Goal: Information Seeking & Learning: Learn about a topic

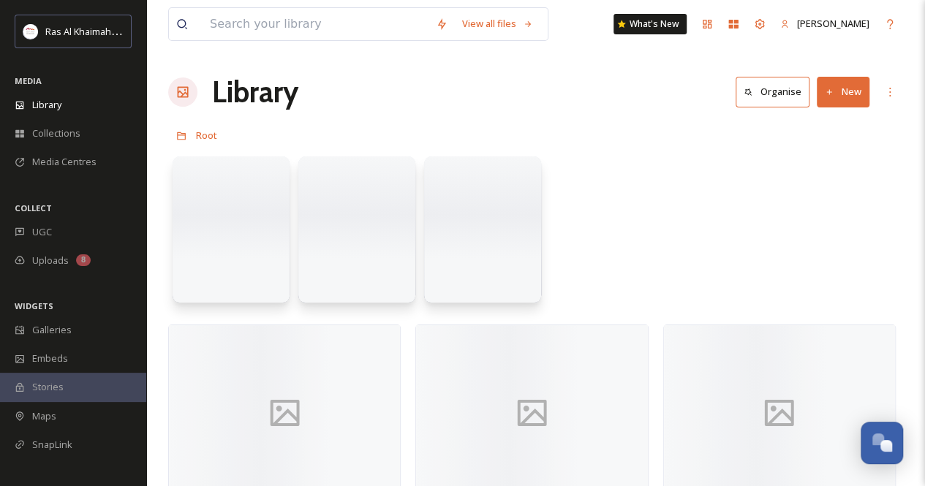
scroll to position [510, 0]
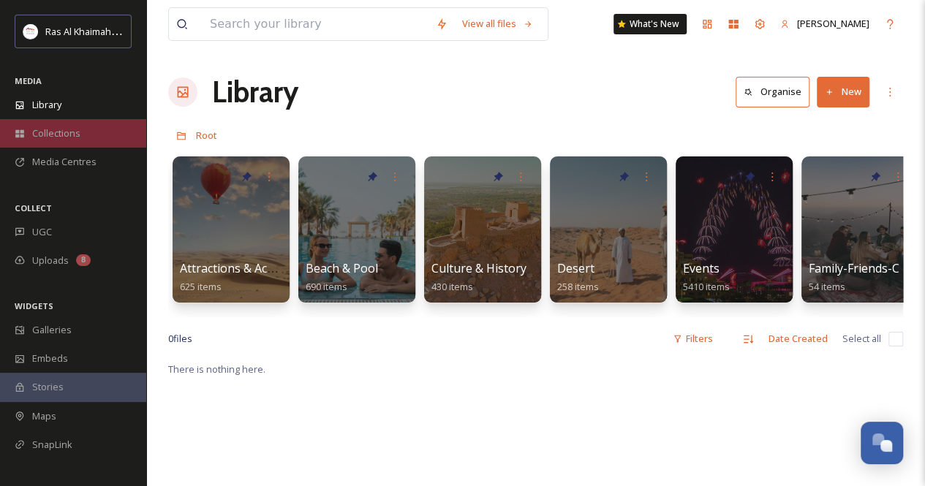
click at [67, 124] on div "Collections" at bounding box center [73, 133] width 146 height 29
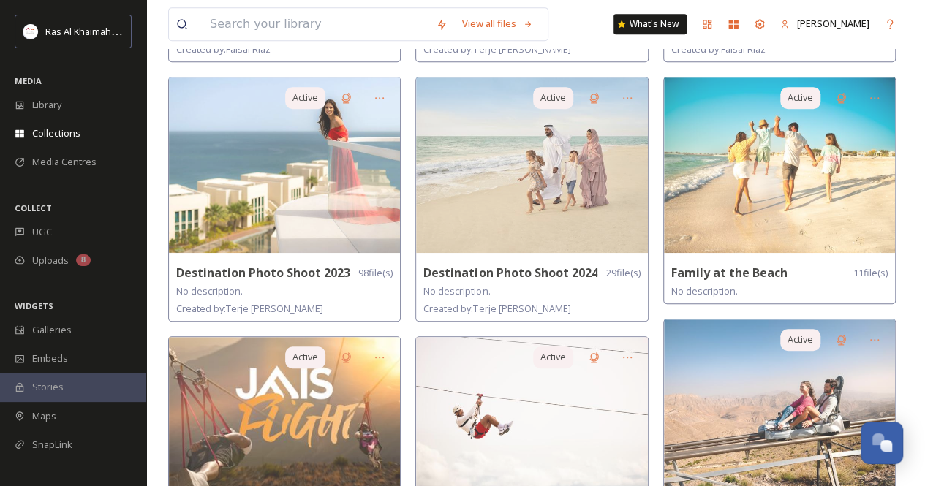
scroll to position [439, 0]
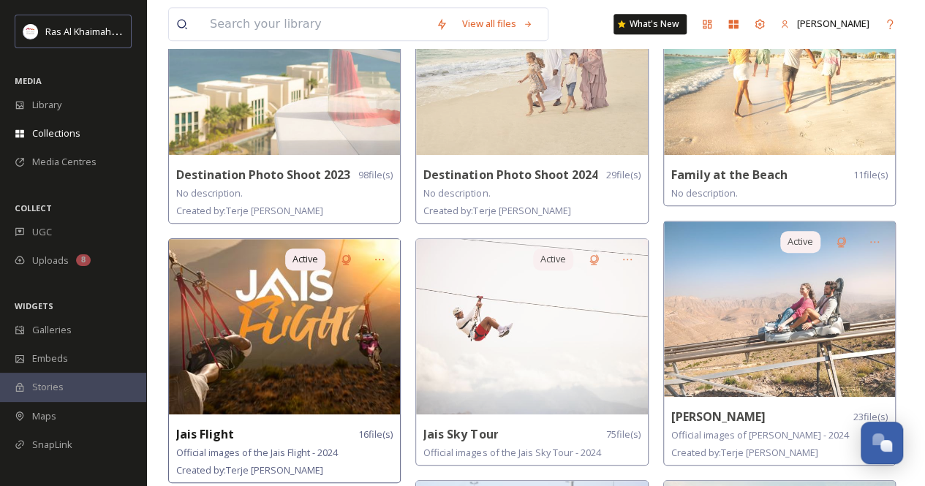
click at [281, 338] on img at bounding box center [284, 326] width 231 height 175
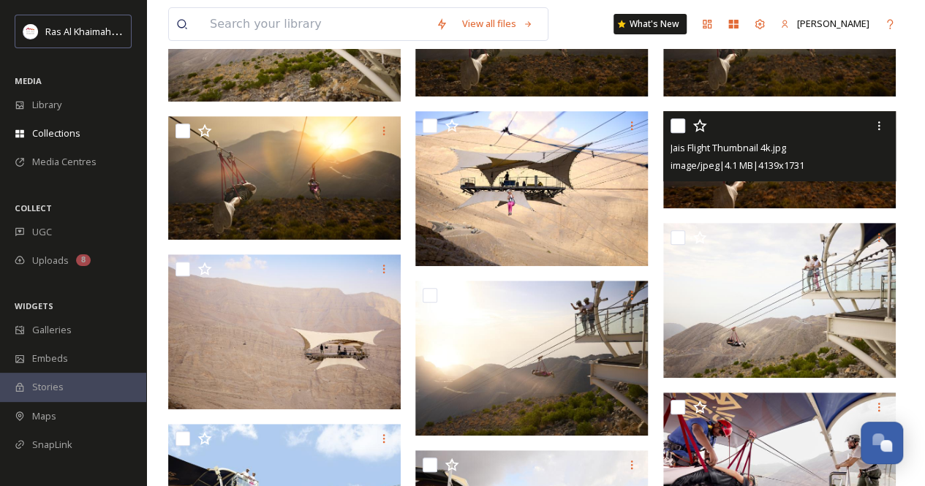
scroll to position [148, 0]
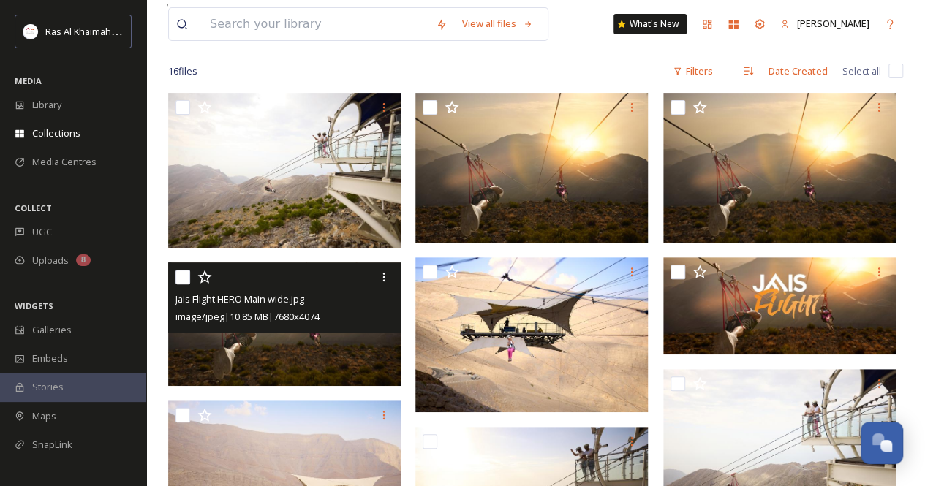
click at [265, 346] on img at bounding box center [284, 324] width 232 height 124
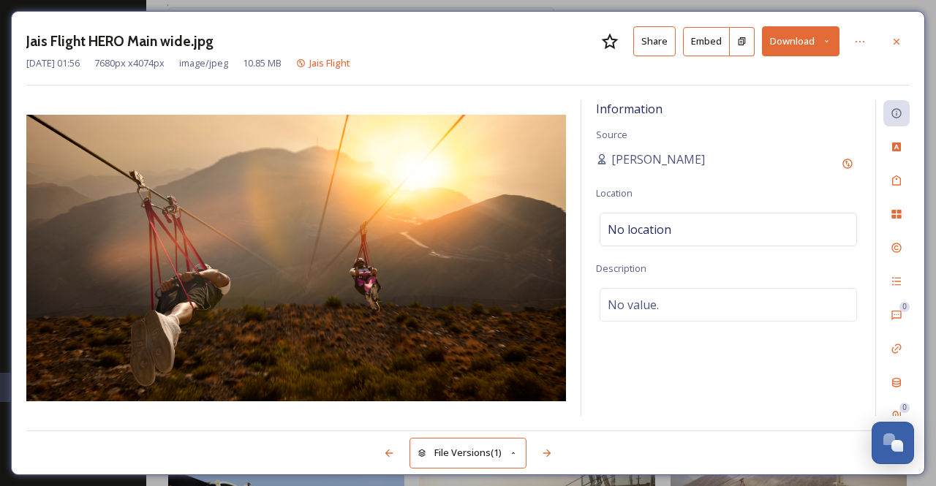
drag, startPoint x: 898, startPoint y: 34, endPoint x: 826, endPoint y: 88, distance: 89.3
click at [897, 34] on div at bounding box center [896, 42] width 26 height 26
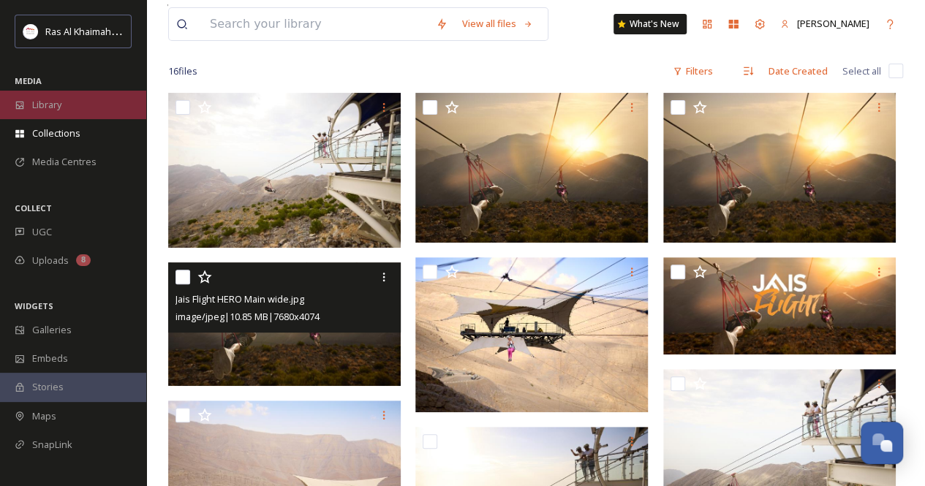
click at [42, 113] on div "Library" at bounding box center [73, 105] width 146 height 29
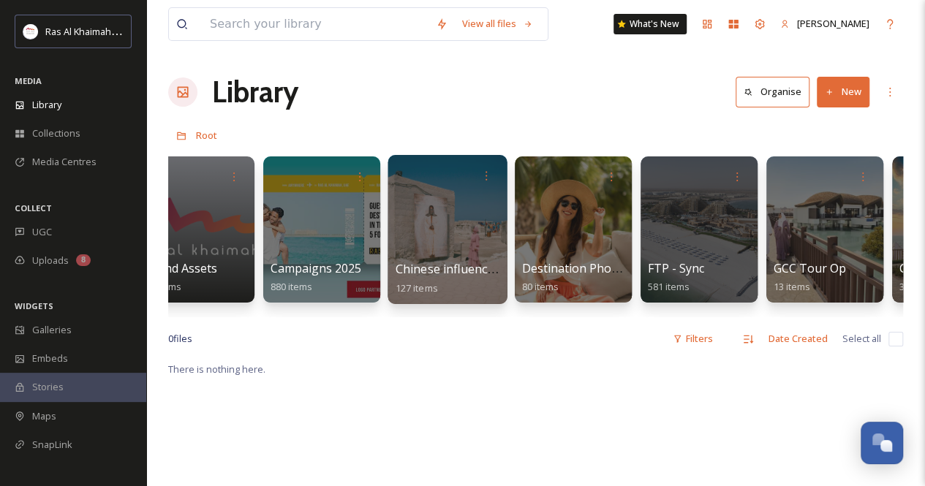
scroll to position [0, 1926]
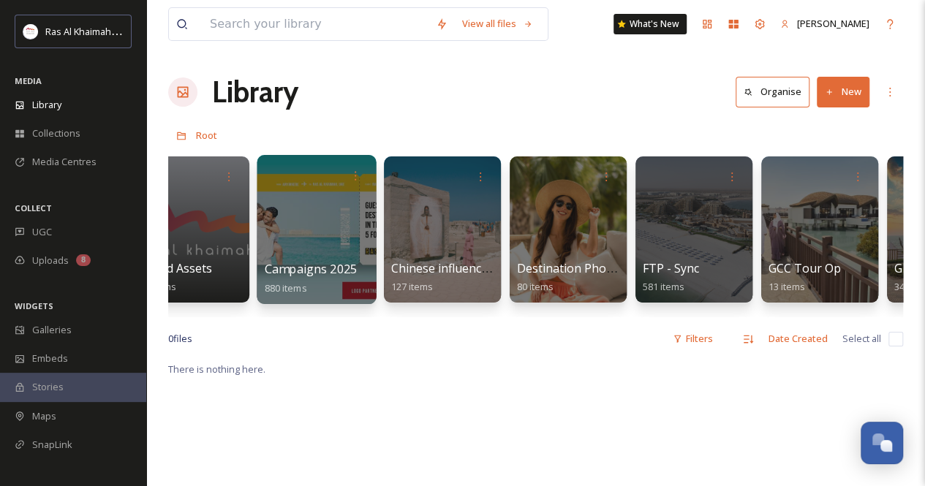
click at [319, 235] on div at bounding box center [316, 229] width 119 height 149
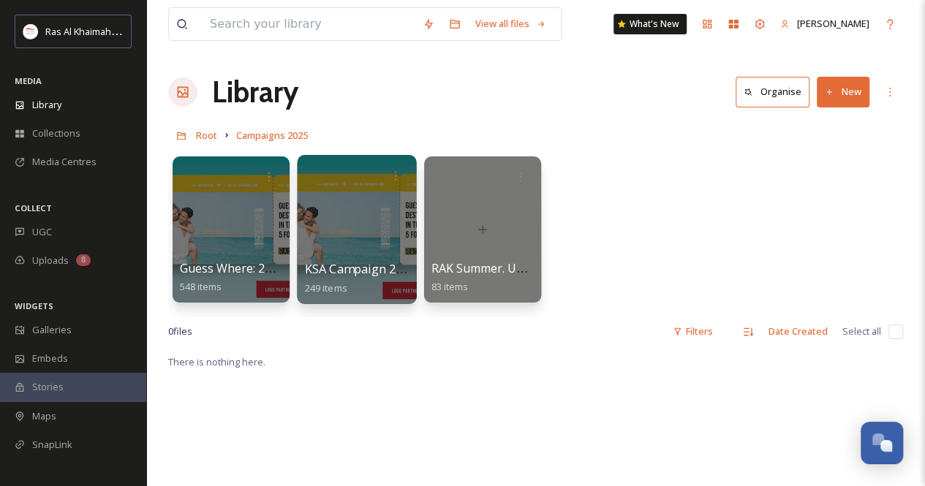
click at [368, 224] on div at bounding box center [356, 229] width 119 height 149
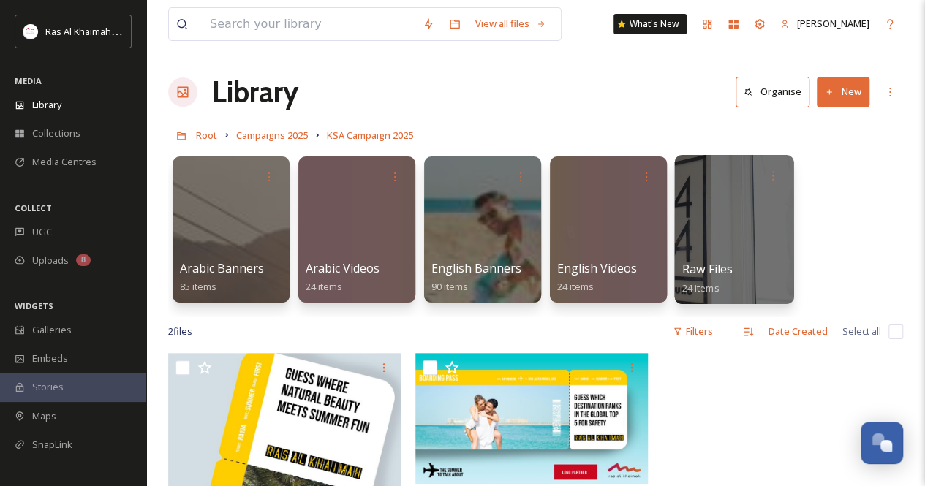
click at [706, 236] on div at bounding box center [733, 229] width 119 height 149
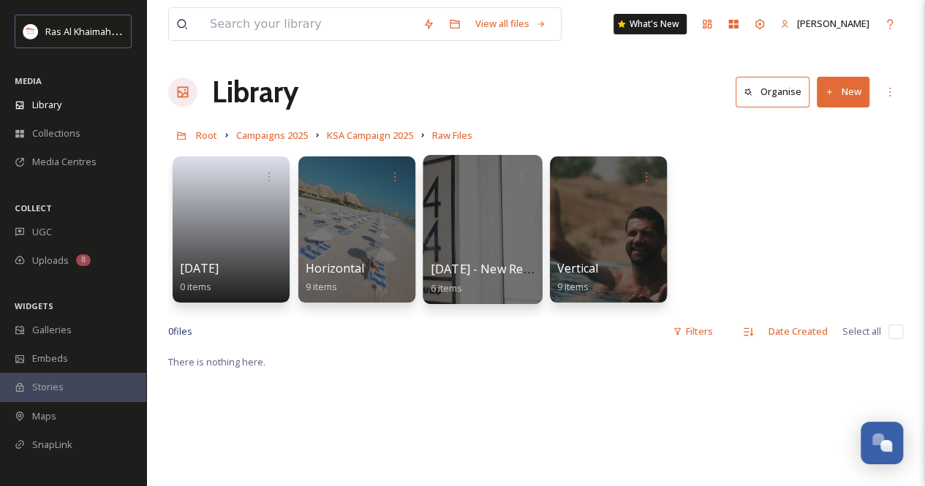
click at [474, 219] on div at bounding box center [481, 229] width 119 height 149
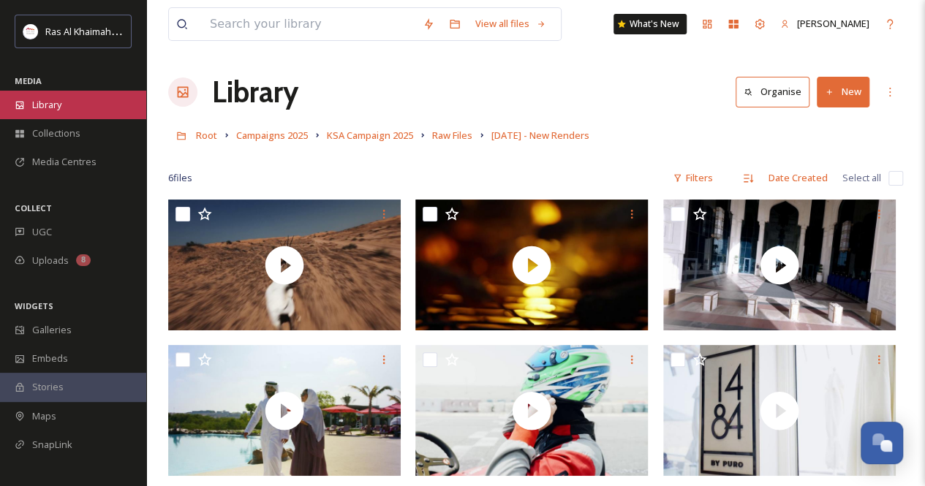
click at [64, 102] on div "Library" at bounding box center [73, 105] width 146 height 29
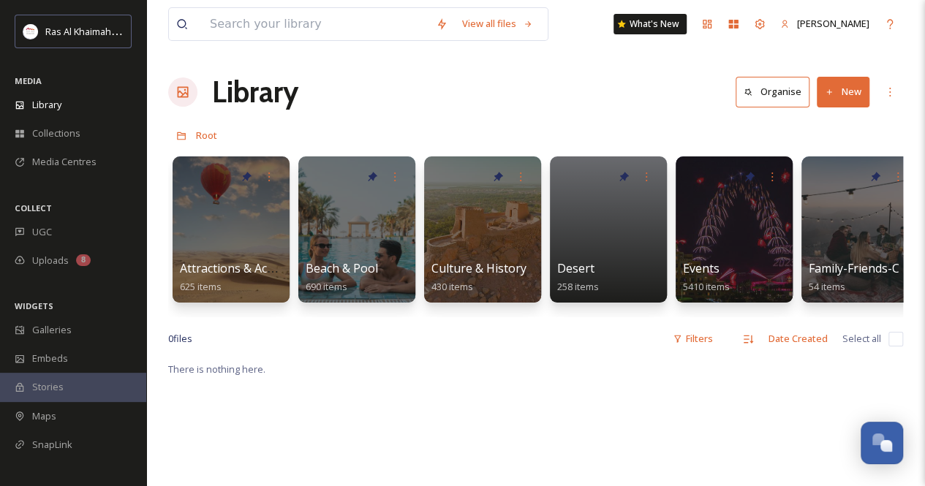
click at [755, 90] on button "Organise" at bounding box center [772, 92] width 74 height 30
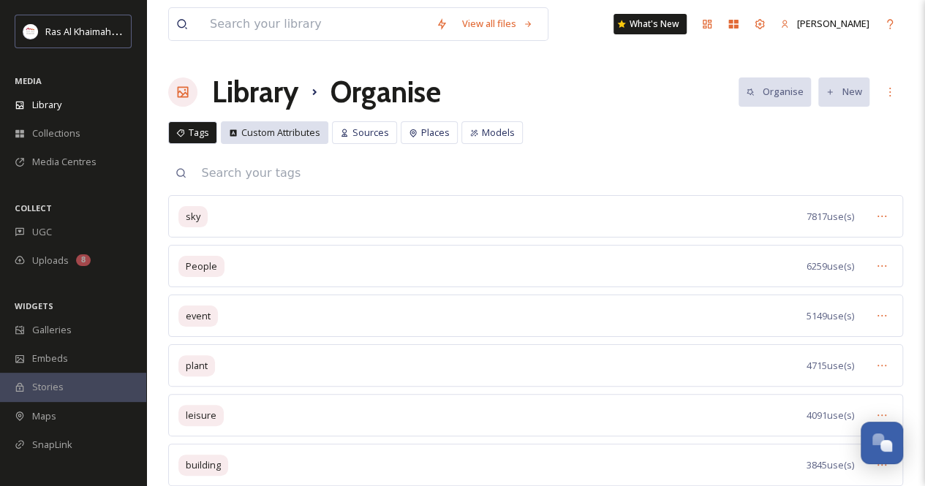
click at [284, 131] on span "Custom Attributes" at bounding box center [280, 133] width 79 height 14
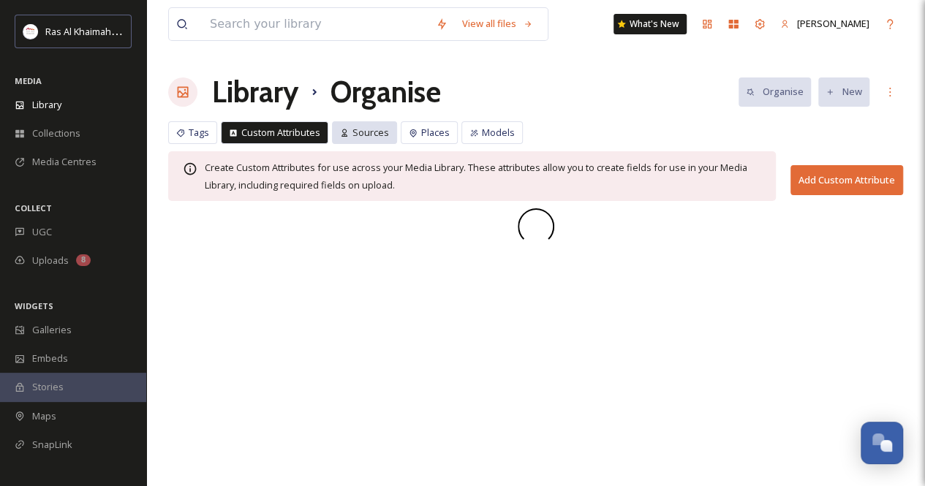
click at [371, 135] on span "Sources" at bounding box center [370, 133] width 37 height 14
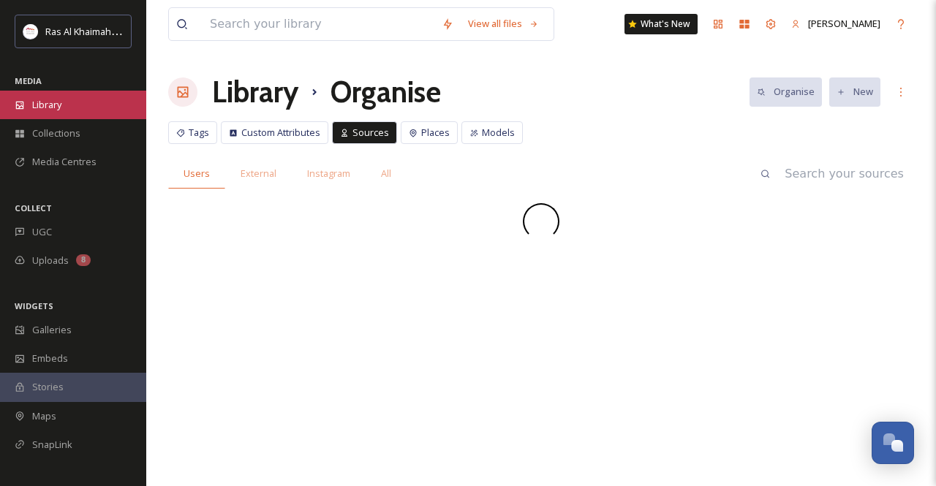
click at [68, 107] on div "Library" at bounding box center [73, 105] width 146 height 29
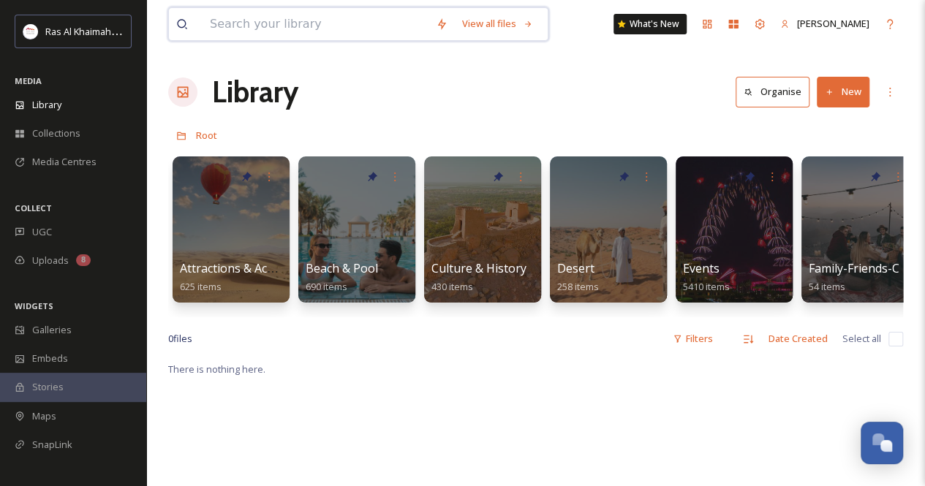
click at [288, 24] on input at bounding box center [315, 24] width 226 height 32
type input "2025"
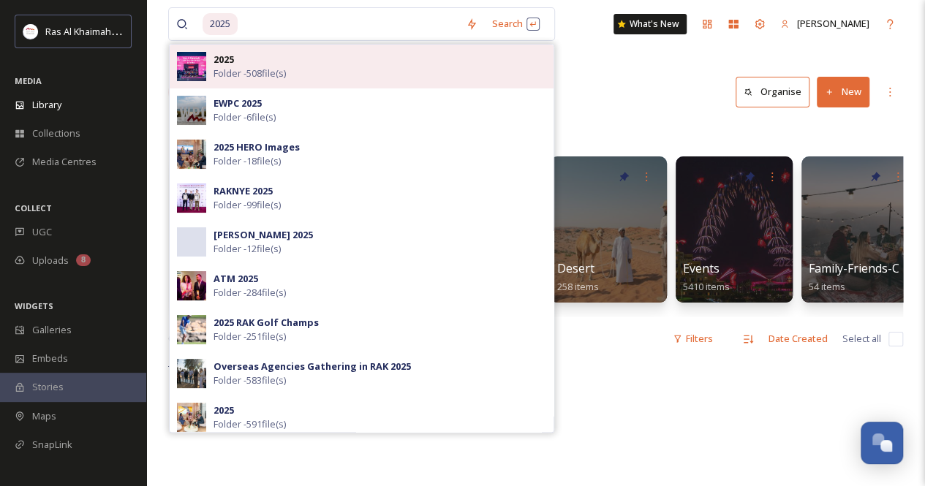
click at [260, 71] on span "Folder - 508 file(s)" at bounding box center [249, 74] width 72 height 14
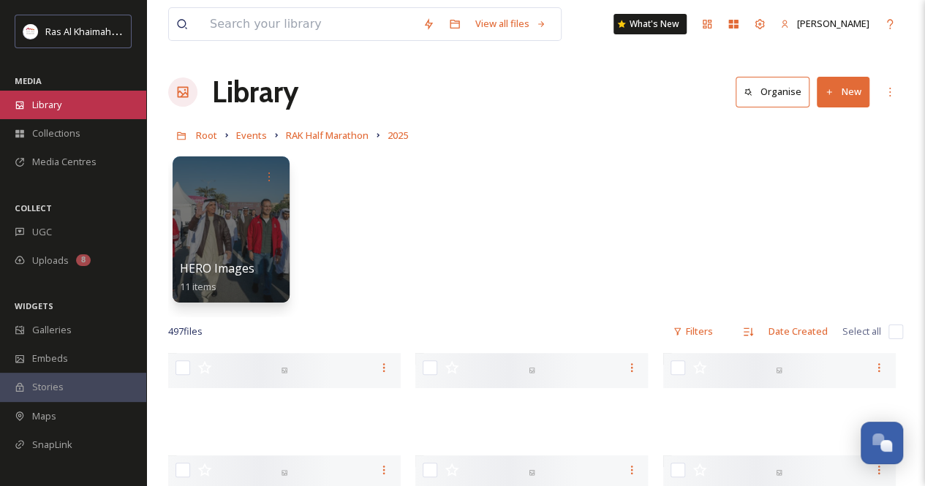
click at [67, 105] on div "Library" at bounding box center [73, 105] width 146 height 29
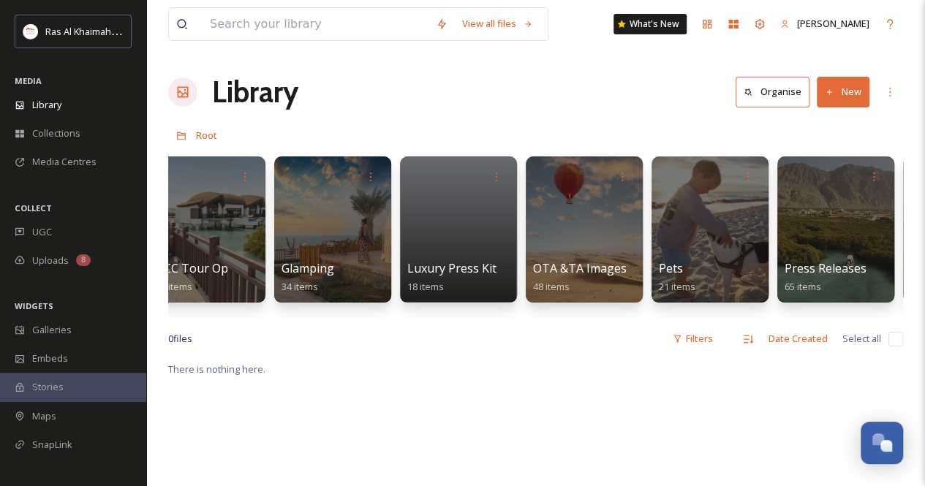
scroll to position [0, 2541]
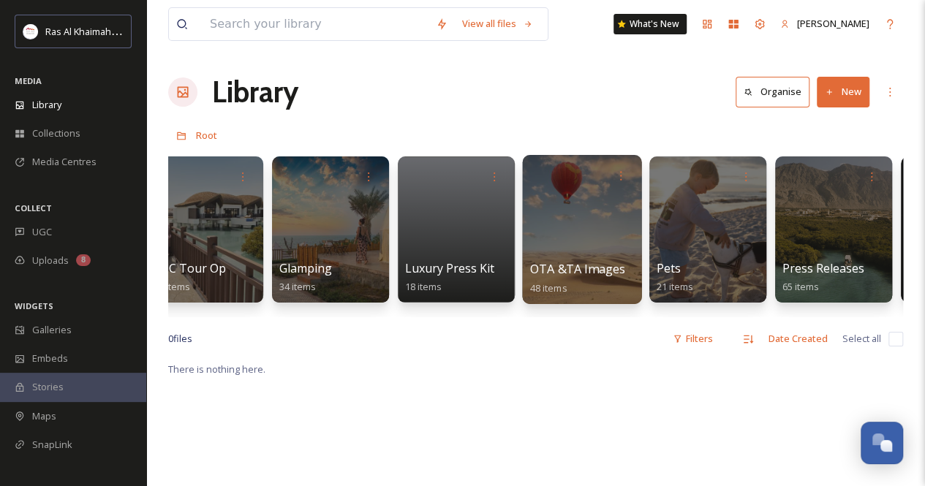
click at [599, 241] on div at bounding box center [581, 229] width 119 height 149
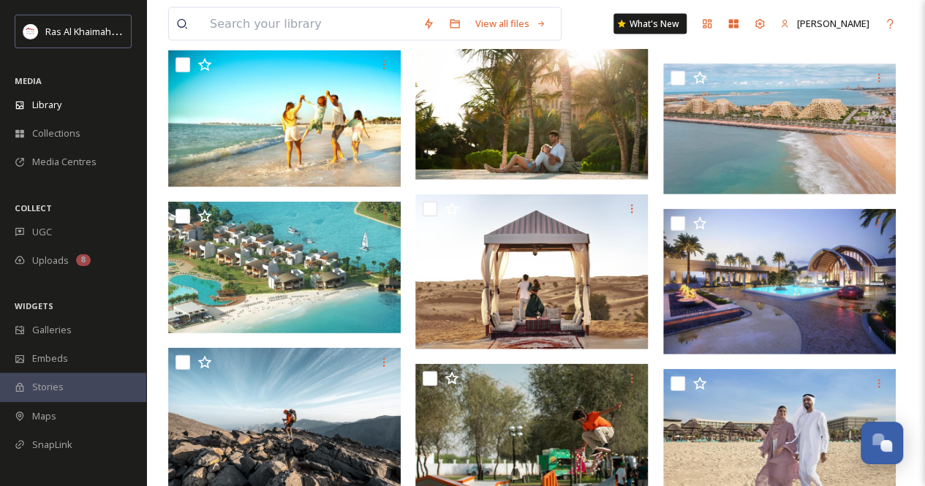
scroll to position [1754, 0]
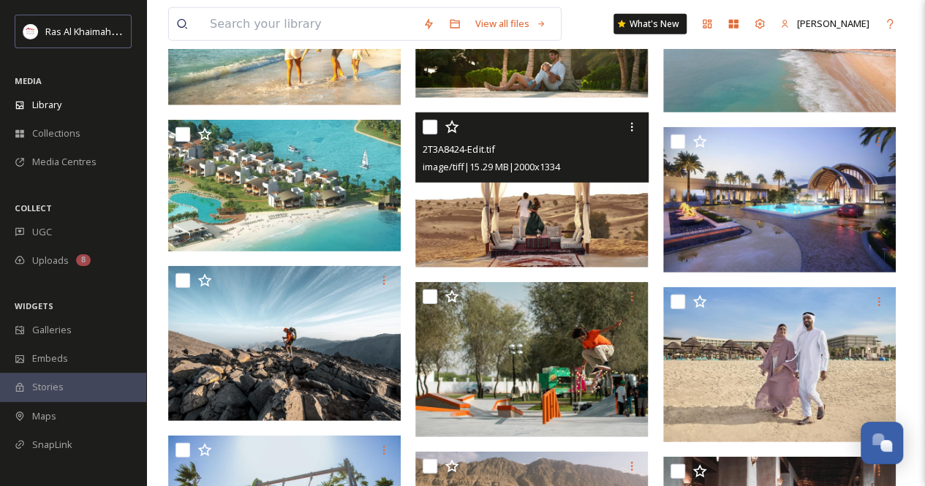
click at [535, 230] on img at bounding box center [531, 190] width 232 height 155
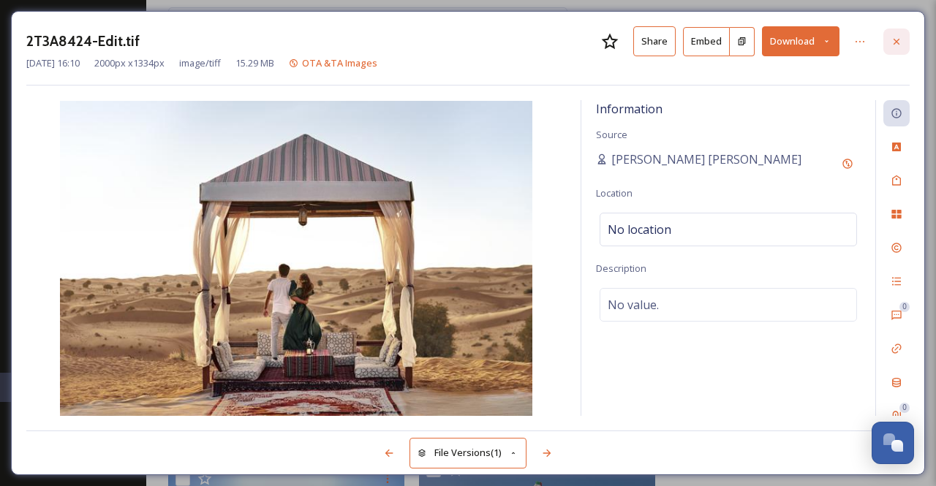
click at [895, 37] on icon at bounding box center [896, 42] width 12 height 12
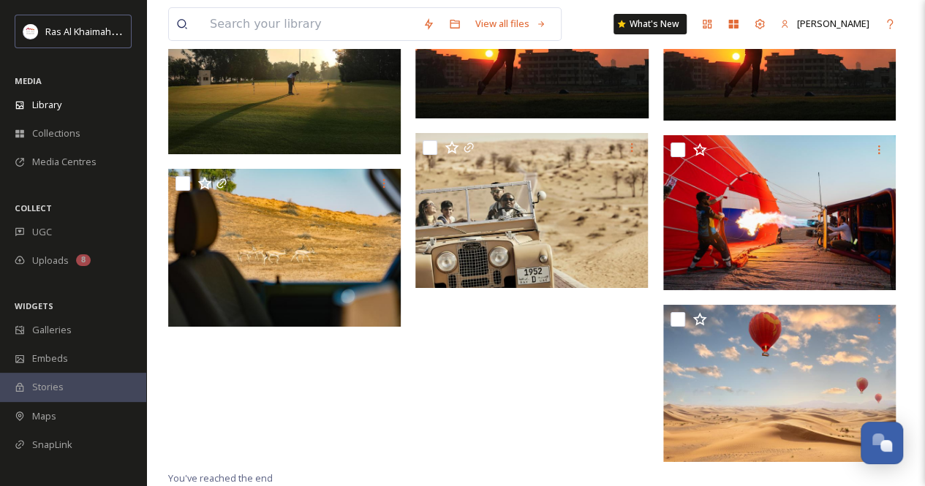
scroll to position [2512, 0]
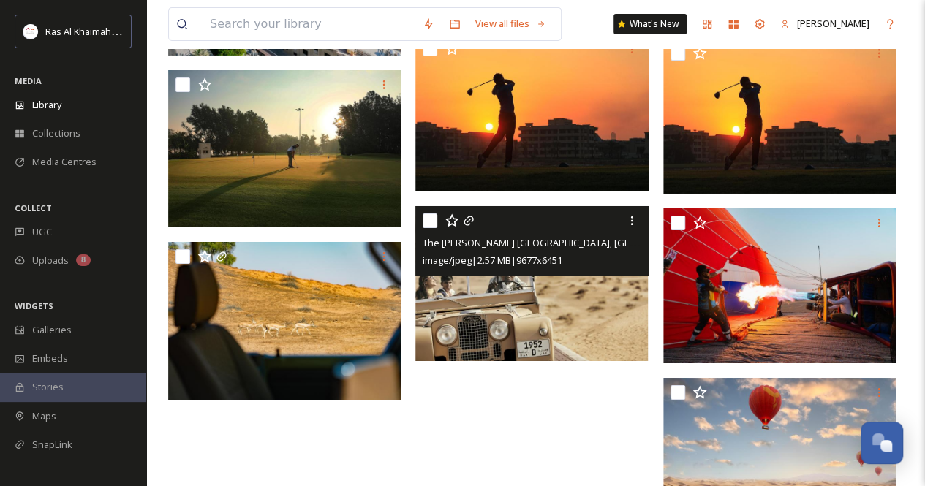
click at [570, 309] on img at bounding box center [531, 283] width 232 height 155
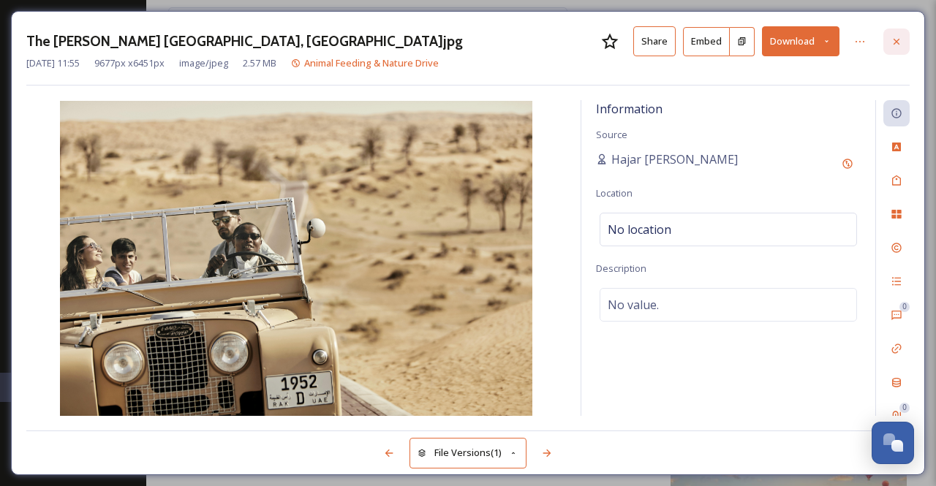
click at [896, 39] on icon at bounding box center [896, 42] width 12 height 12
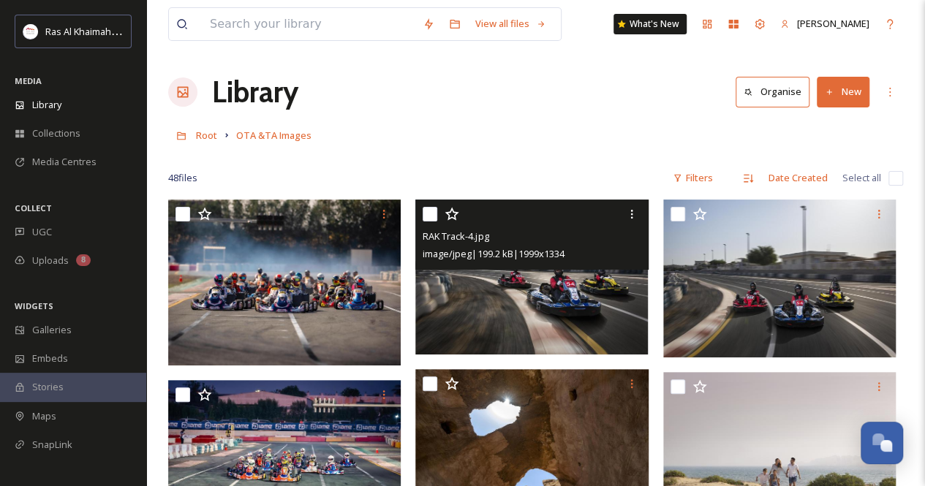
click at [576, 312] on img at bounding box center [531, 277] width 232 height 155
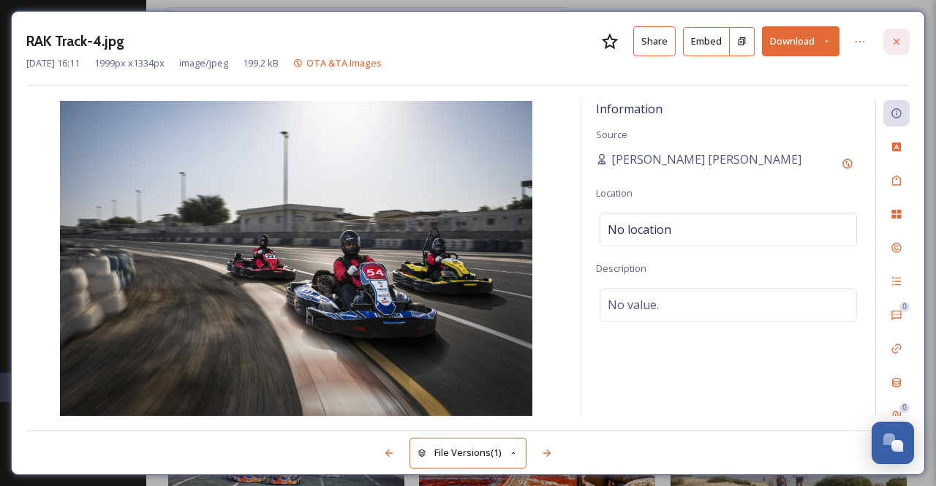
click at [895, 45] on icon at bounding box center [896, 42] width 12 height 12
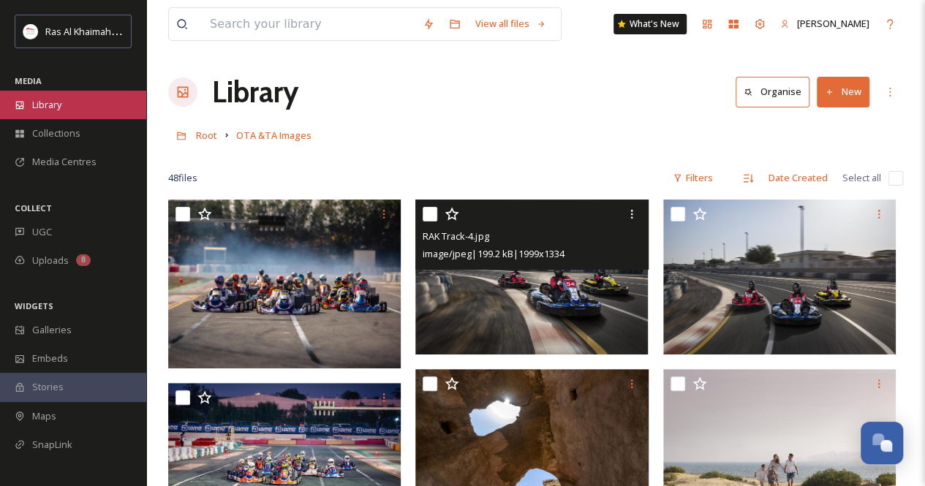
click at [51, 102] on span "Library" at bounding box center [46, 105] width 29 height 14
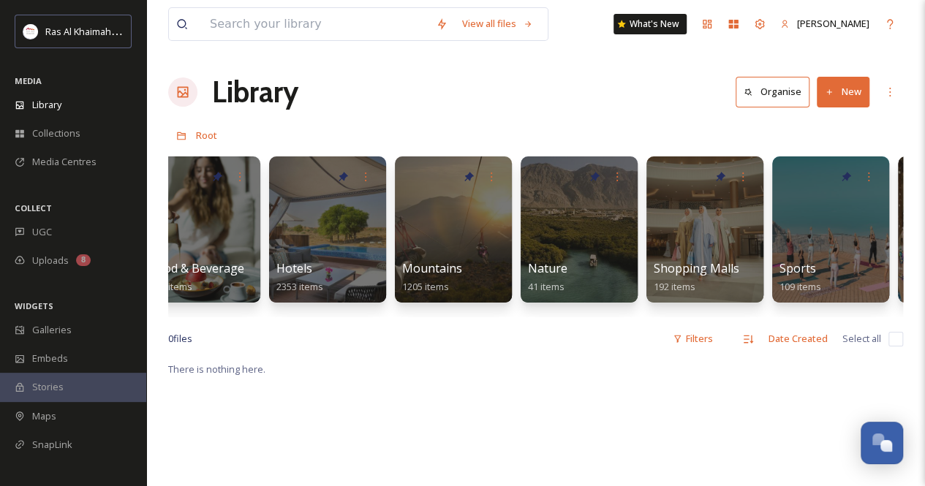
scroll to position [0, 763]
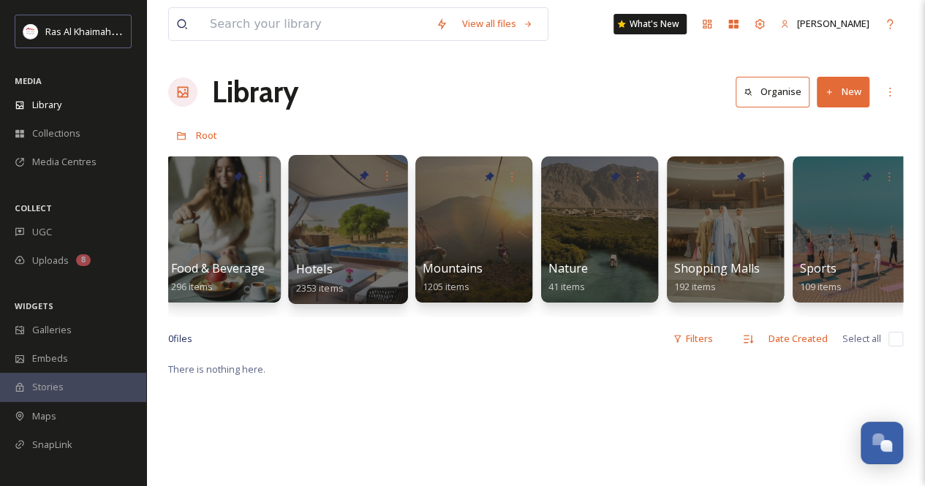
click at [346, 245] on div at bounding box center [347, 229] width 119 height 149
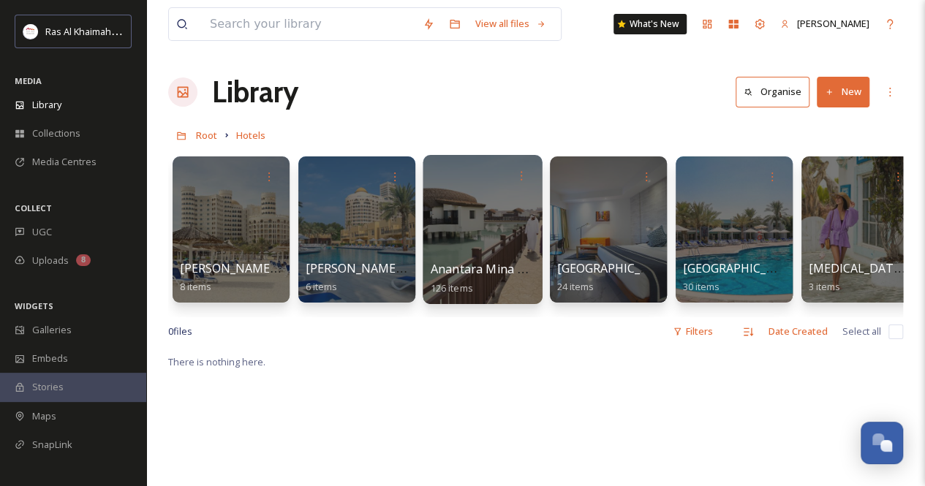
click at [498, 227] on div at bounding box center [481, 229] width 119 height 149
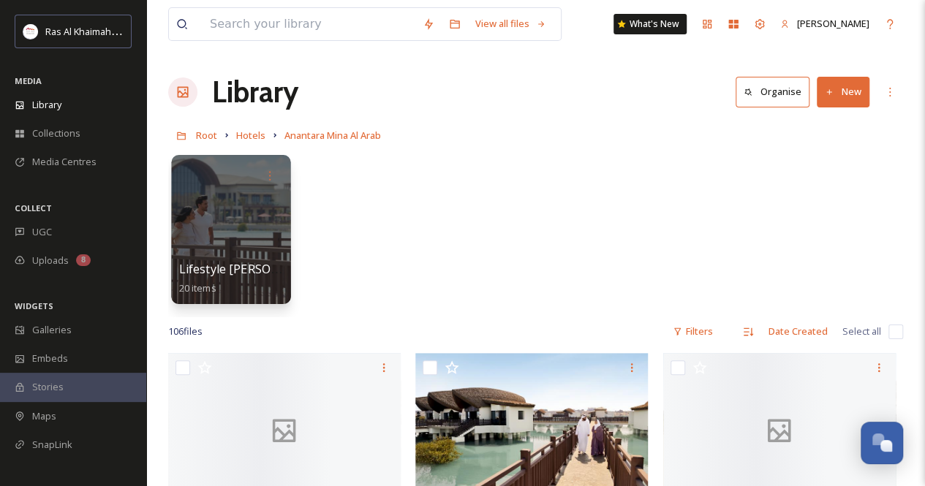
click at [190, 255] on div at bounding box center [230, 229] width 119 height 149
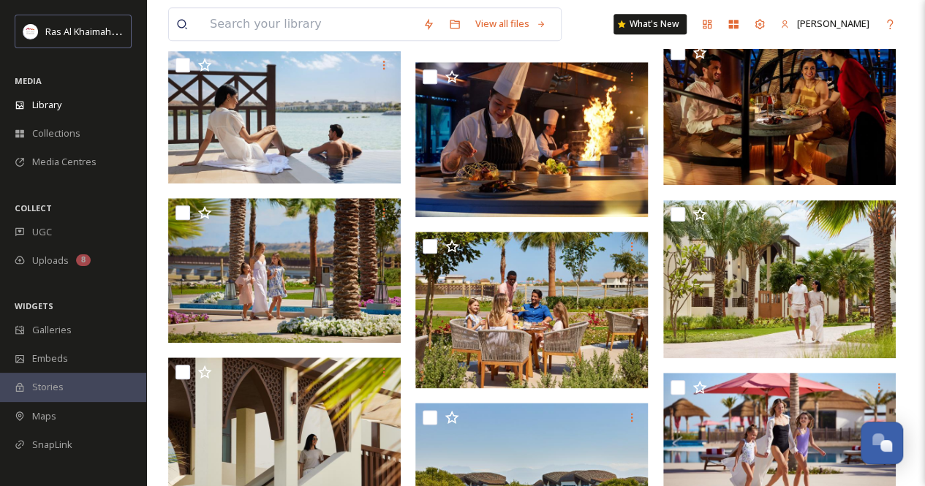
scroll to position [804, 0]
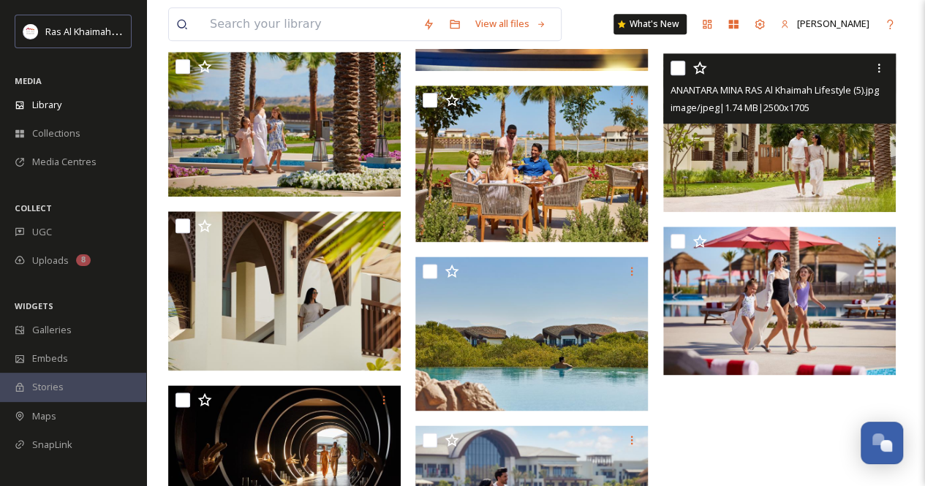
click at [781, 163] on img at bounding box center [779, 133] width 232 height 159
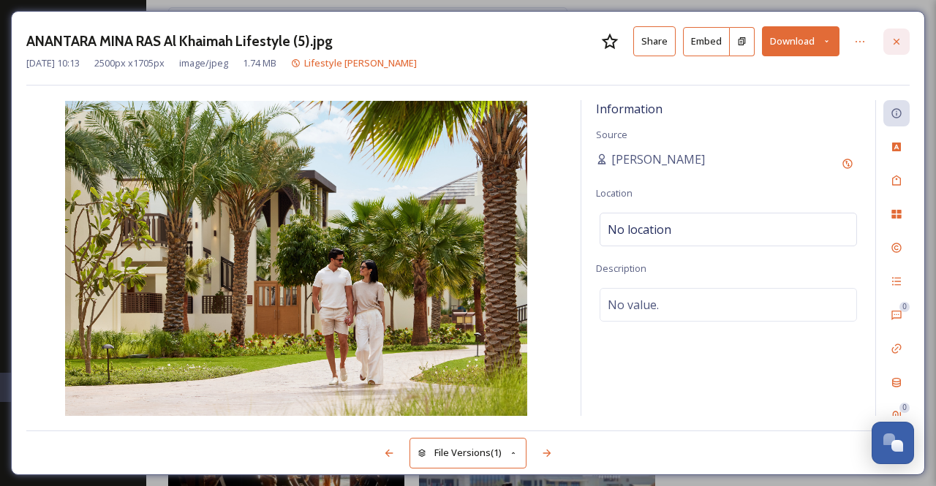
click at [900, 45] on icon at bounding box center [896, 42] width 12 height 12
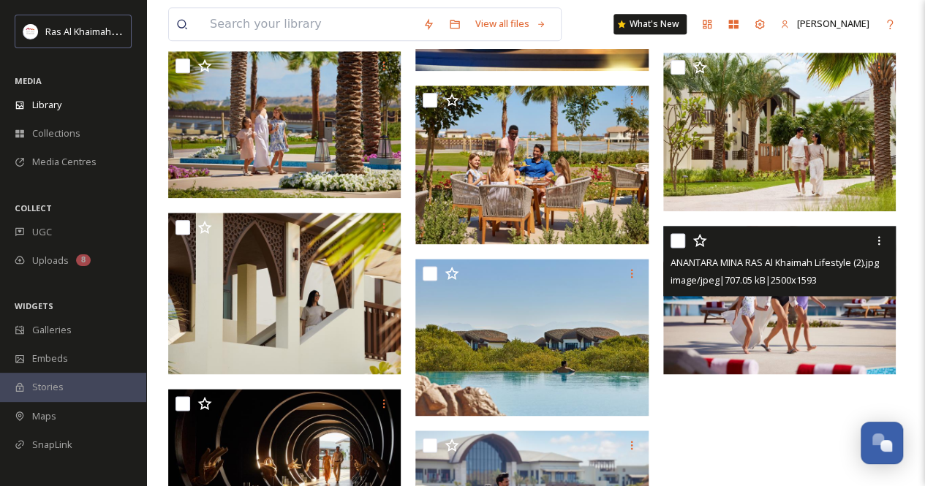
scroll to position [939, 0]
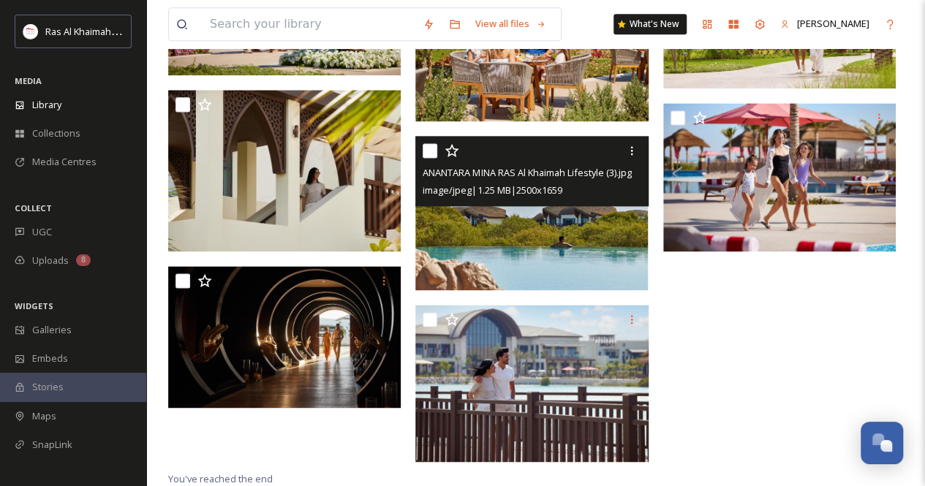
click at [547, 229] on img at bounding box center [531, 213] width 232 height 154
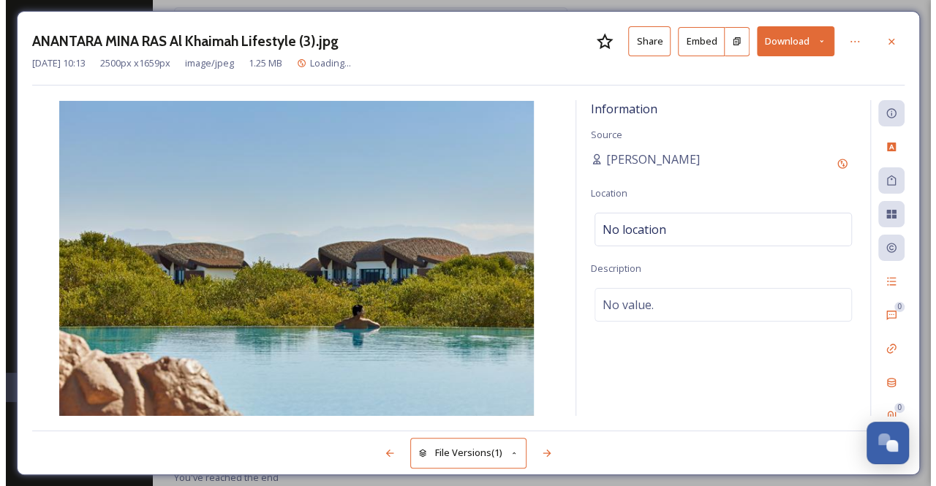
scroll to position [883, 0]
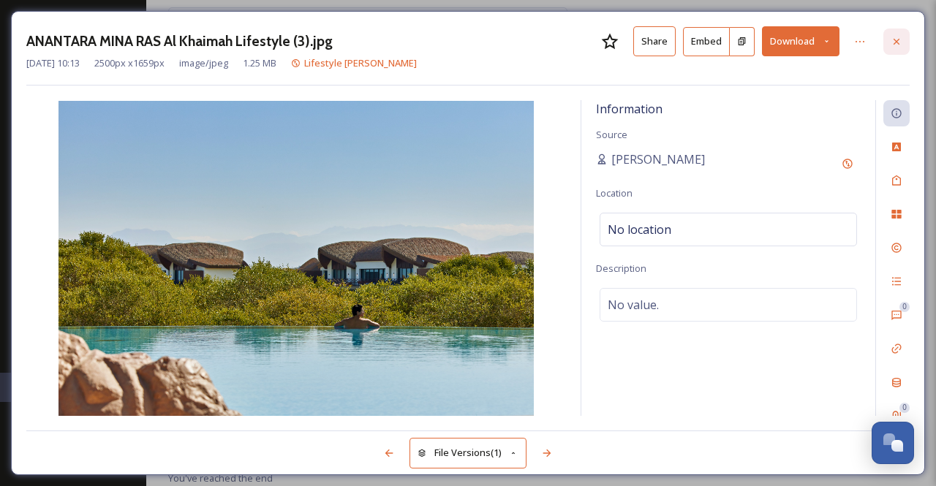
click at [902, 42] on div at bounding box center [896, 42] width 26 height 26
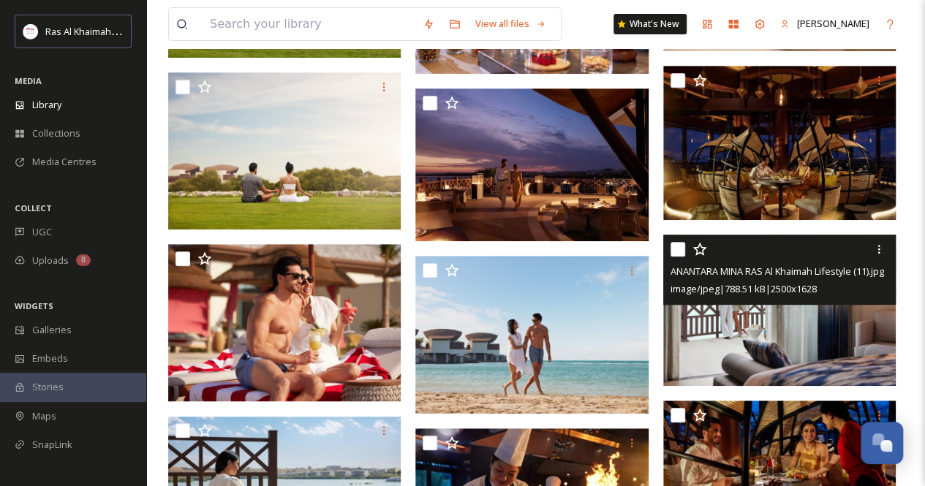
scroll to position [276, 0]
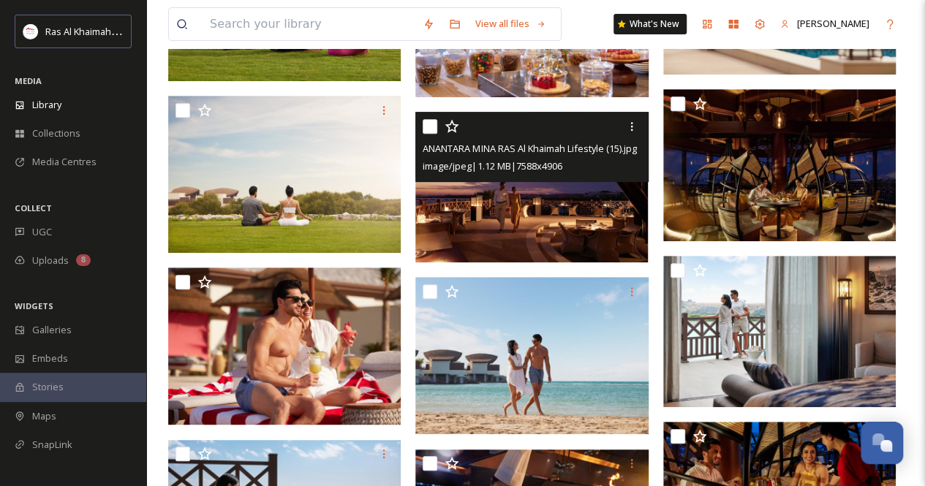
click at [517, 200] on img at bounding box center [531, 187] width 232 height 151
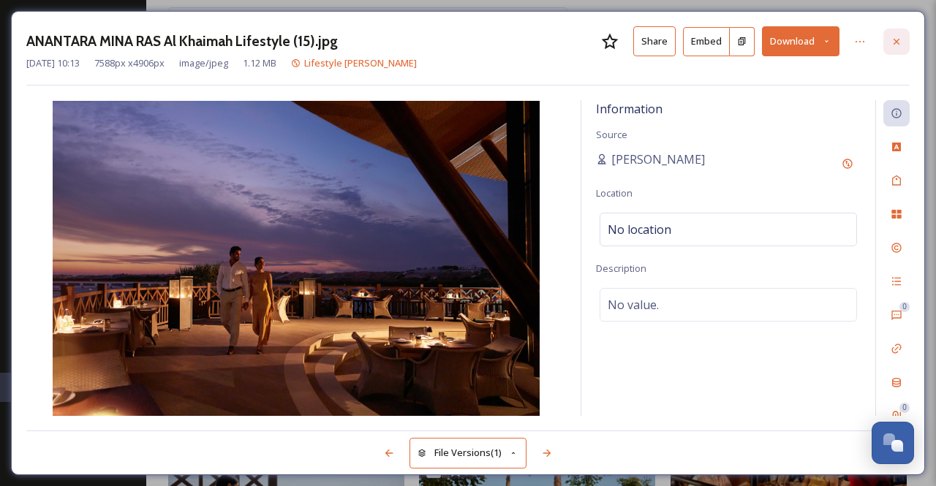
click at [903, 42] on div at bounding box center [896, 42] width 26 height 26
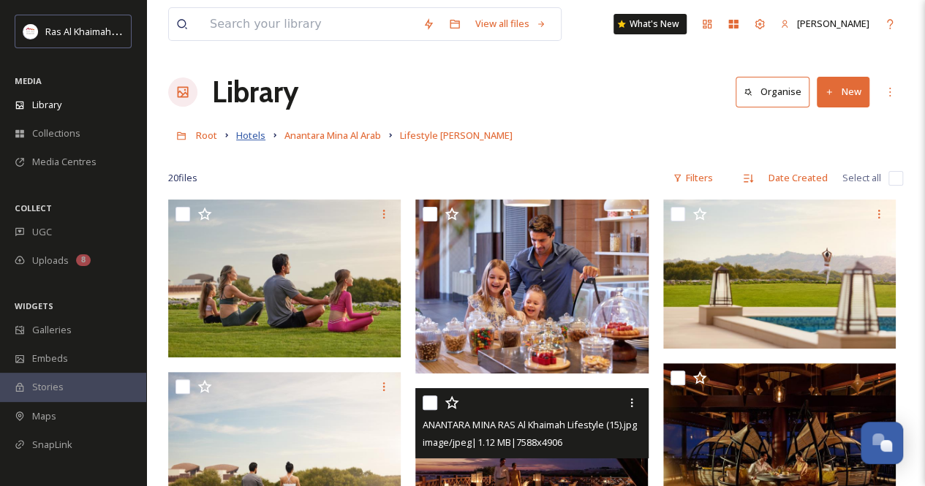
click at [248, 139] on span "Hotels" at bounding box center [250, 135] width 29 height 13
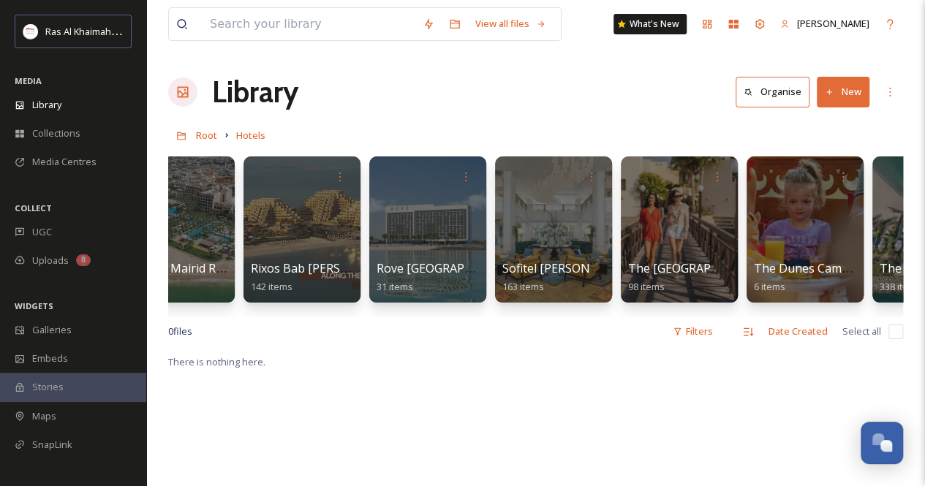
scroll to position [0, 1719]
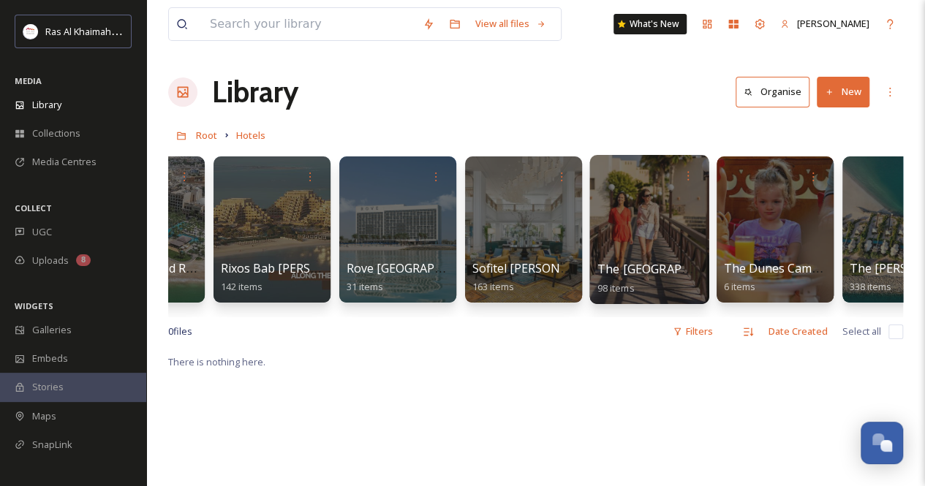
click at [673, 248] on div at bounding box center [648, 229] width 119 height 149
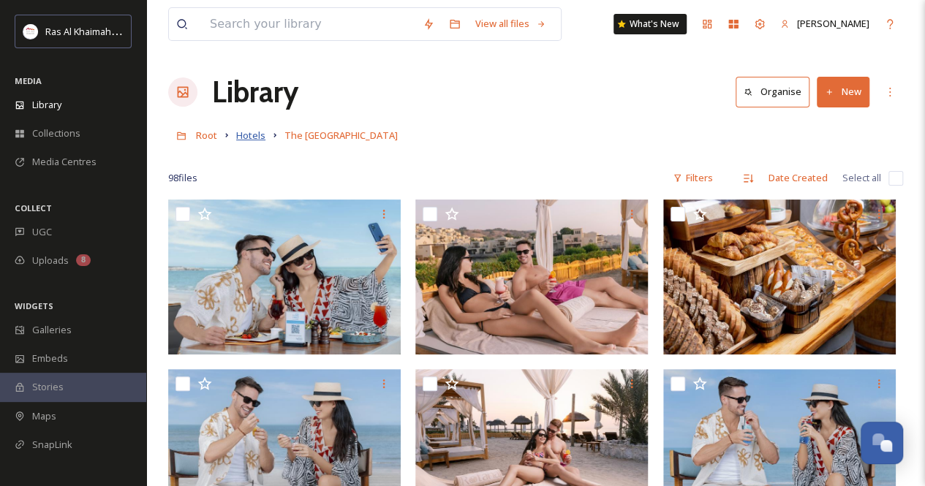
click at [248, 138] on span "Hotels" at bounding box center [250, 135] width 29 height 13
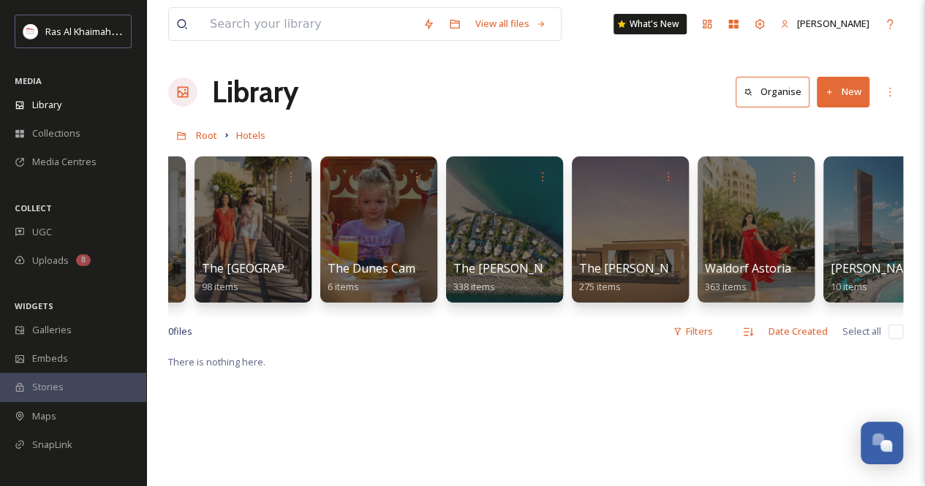
scroll to position [0, 2157]
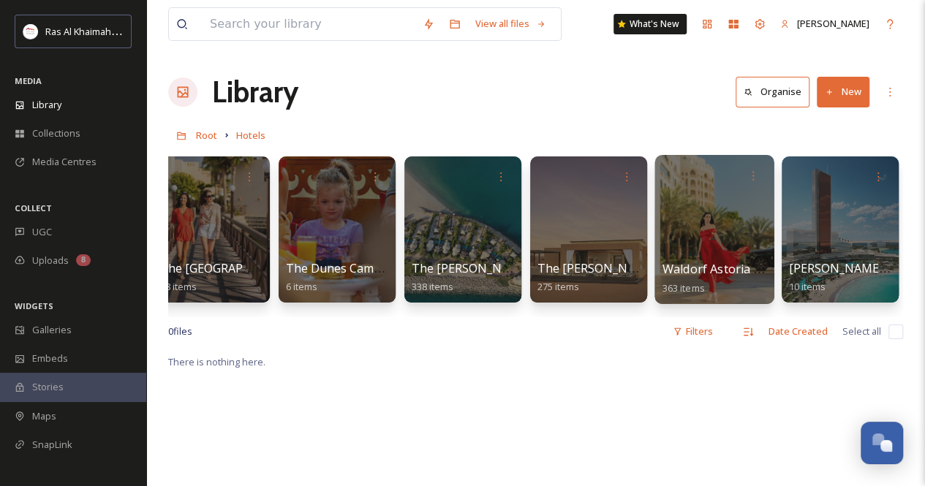
click at [716, 218] on div at bounding box center [713, 229] width 119 height 149
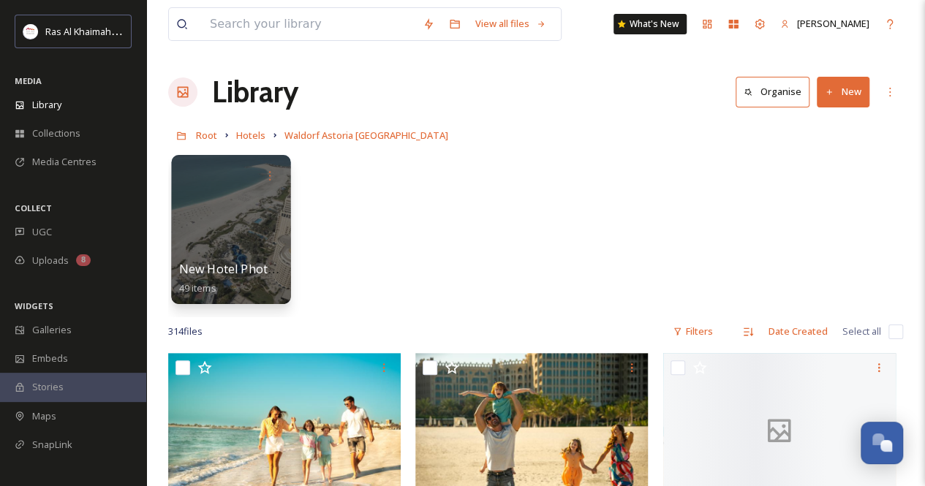
click at [224, 256] on div at bounding box center [230, 229] width 119 height 149
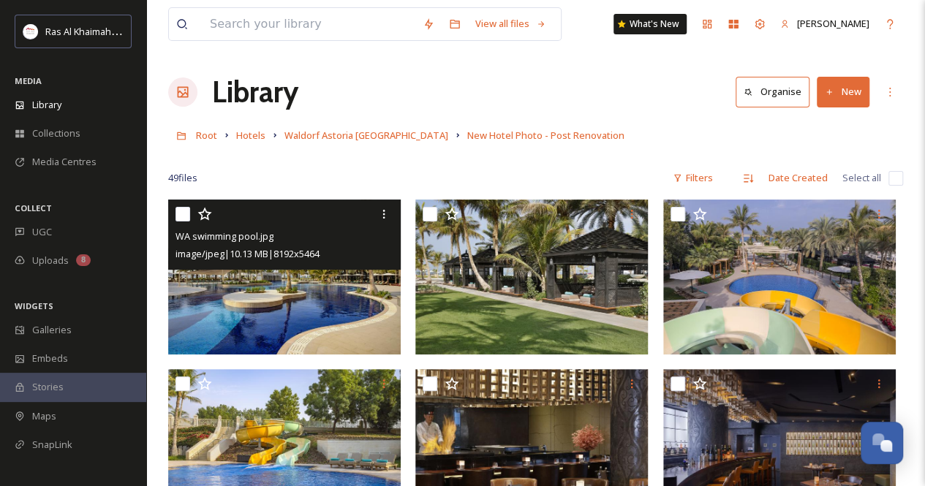
click at [281, 320] on img at bounding box center [284, 277] width 232 height 155
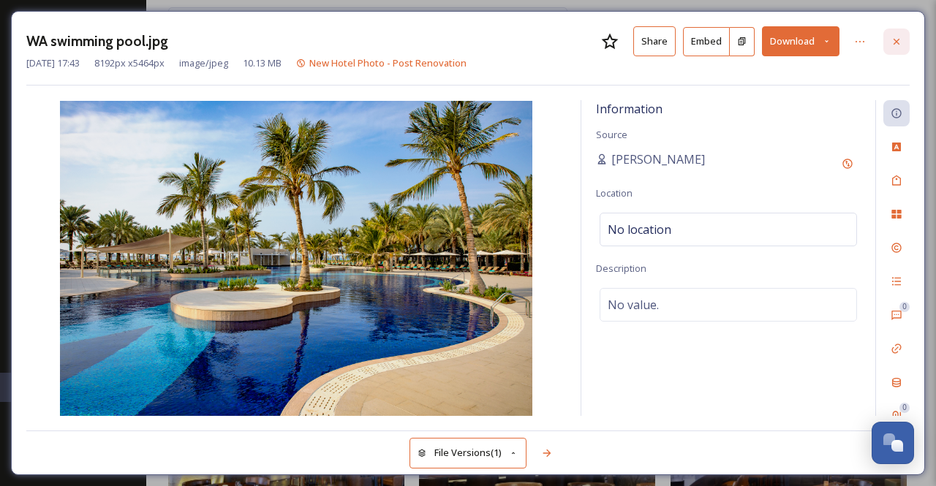
click at [902, 41] on icon at bounding box center [896, 42] width 12 height 12
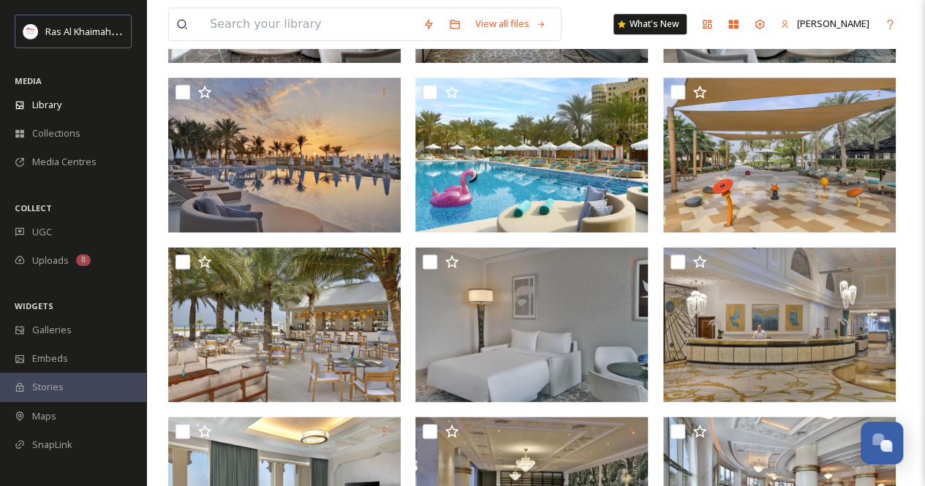
scroll to position [804, 0]
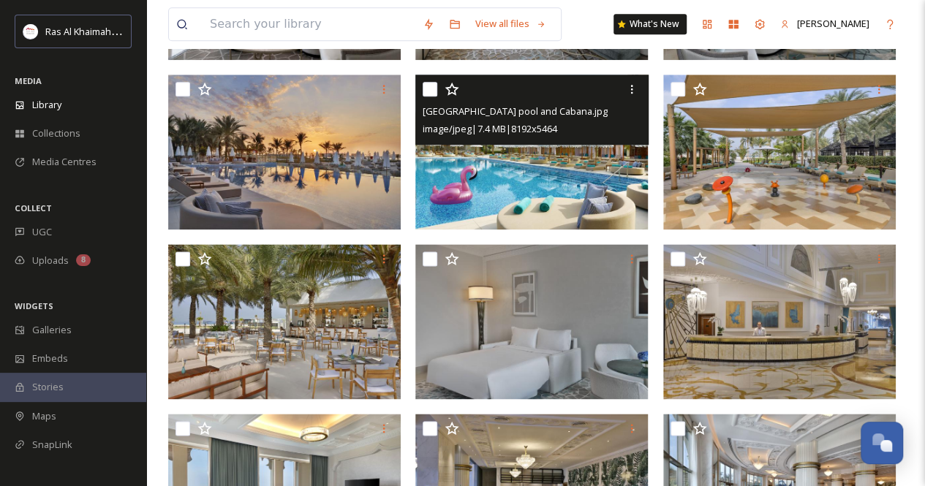
click at [536, 186] on img at bounding box center [531, 152] width 232 height 155
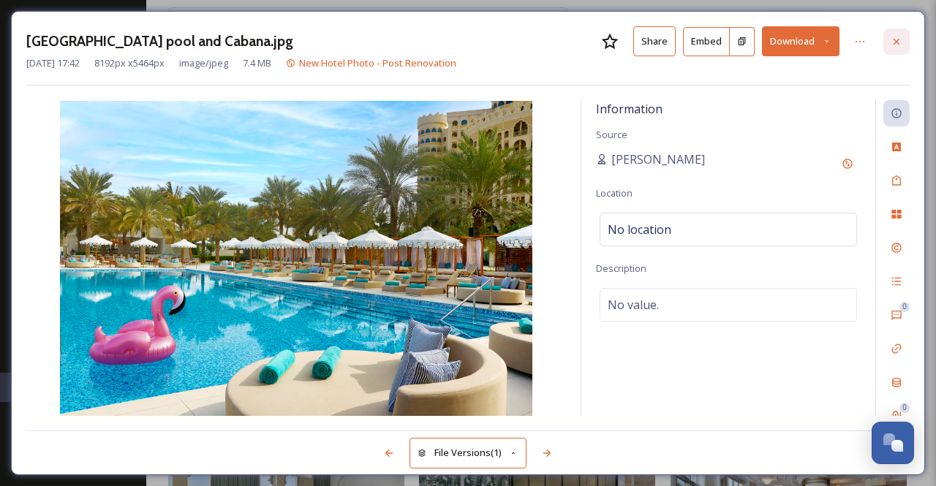
click at [900, 36] on icon at bounding box center [896, 42] width 12 height 12
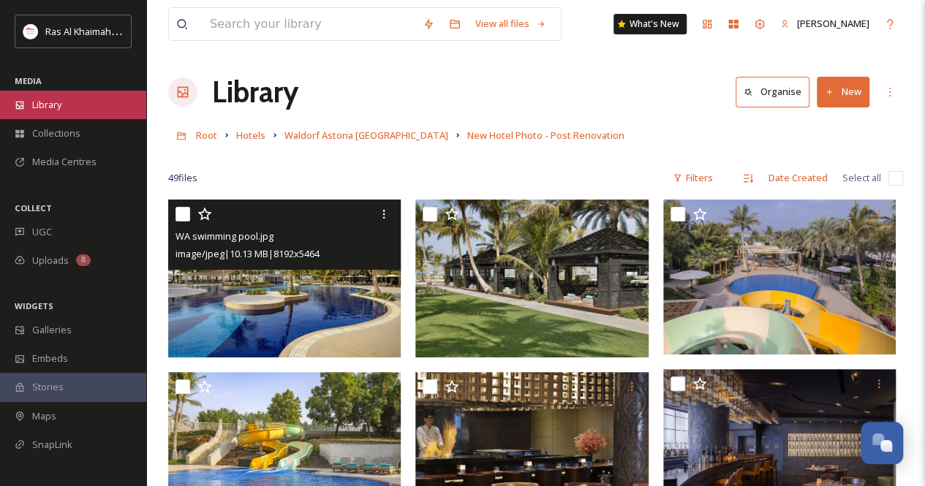
click at [73, 109] on div "Library" at bounding box center [73, 105] width 146 height 29
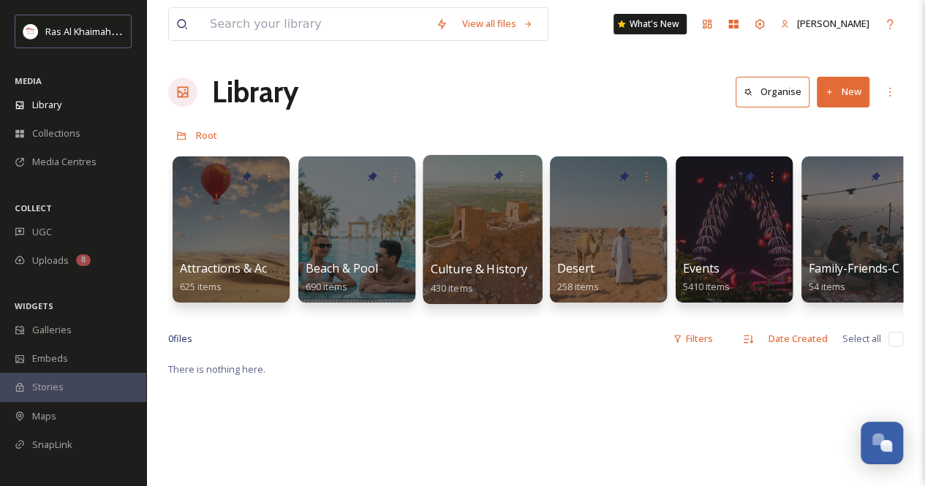
click at [495, 234] on div at bounding box center [481, 229] width 119 height 149
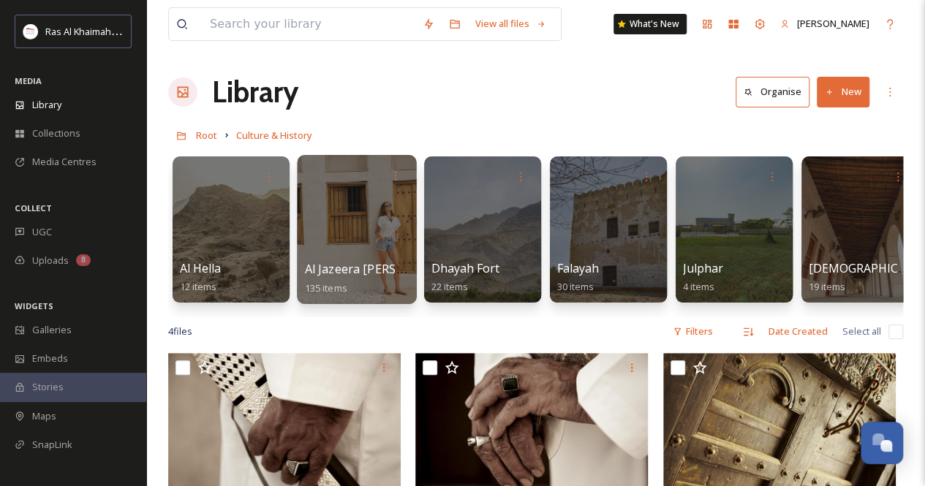
click at [359, 224] on div at bounding box center [356, 229] width 119 height 149
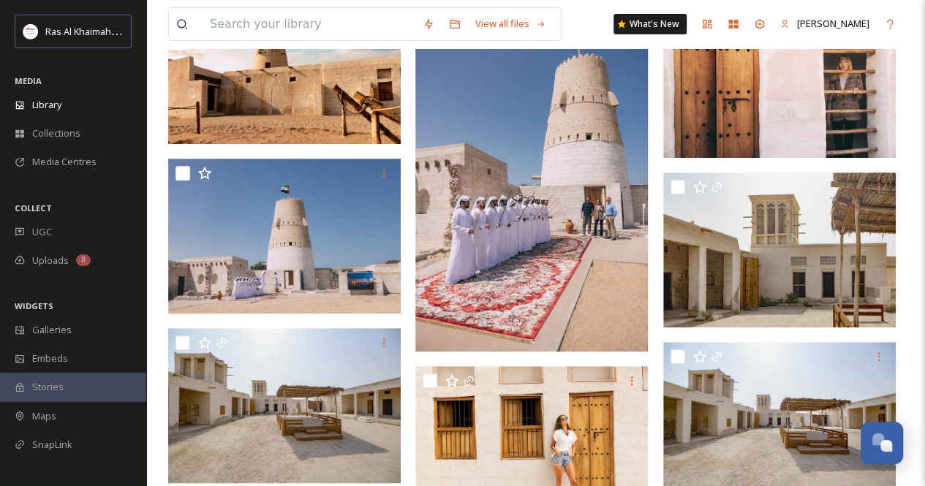
scroll to position [219, 0]
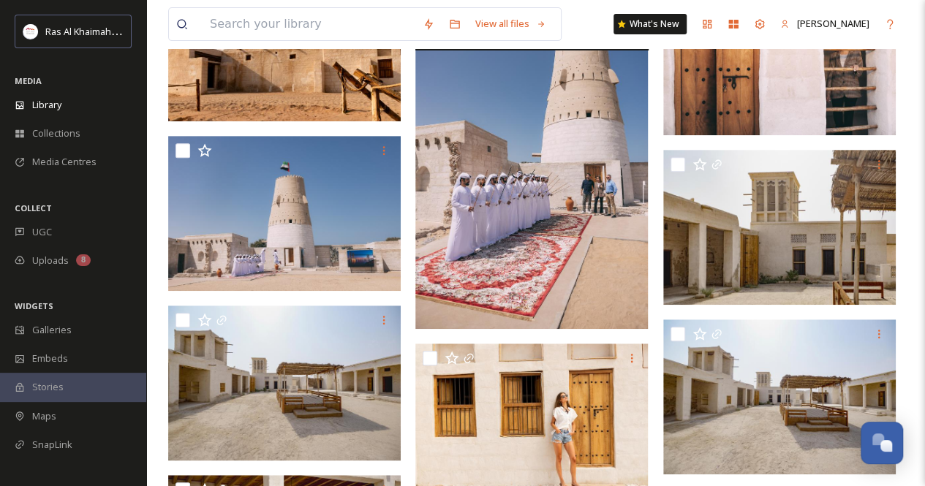
click at [534, 262] on img at bounding box center [531, 154] width 232 height 349
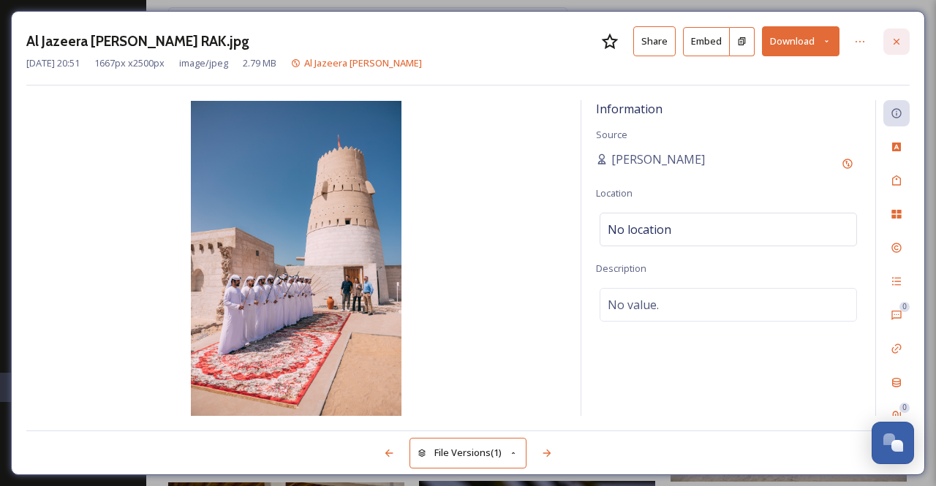
click at [892, 37] on icon at bounding box center [896, 42] width 12 height 12
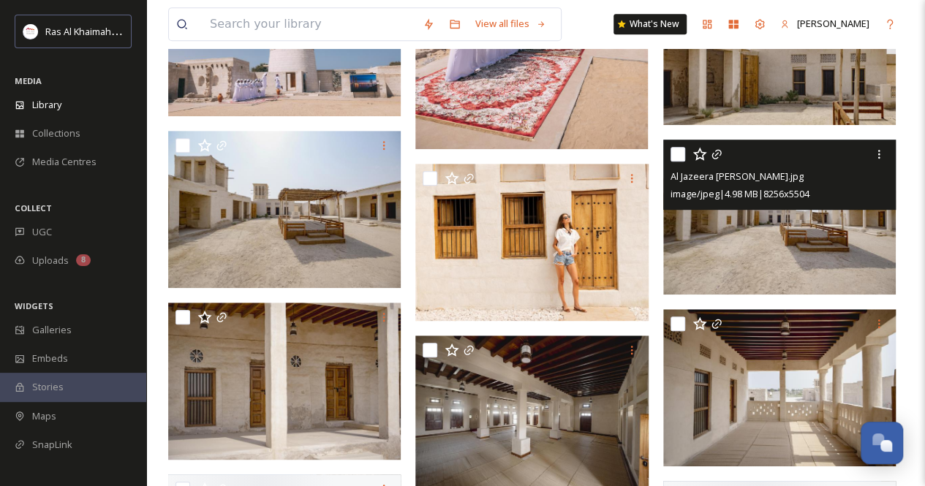
scroll to position [439, 0]
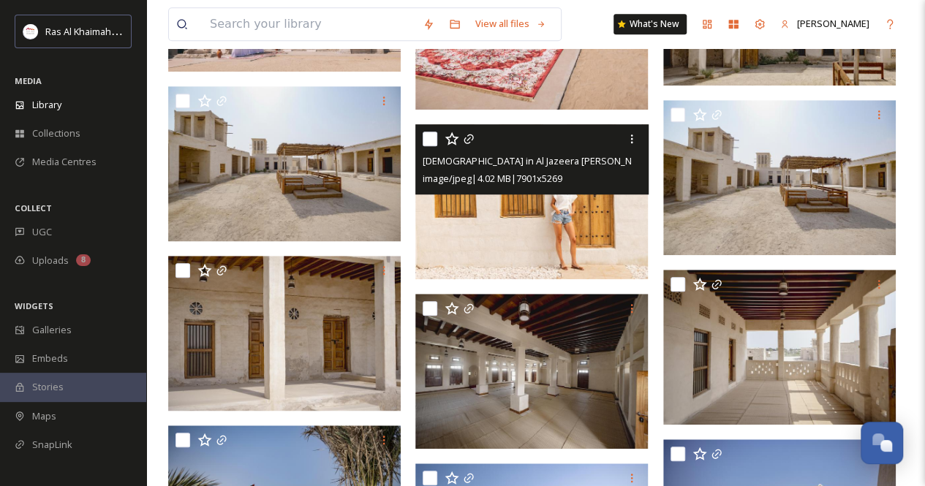
click at [572, 232] on img at bounding box center [531, 201] width 232 height 155
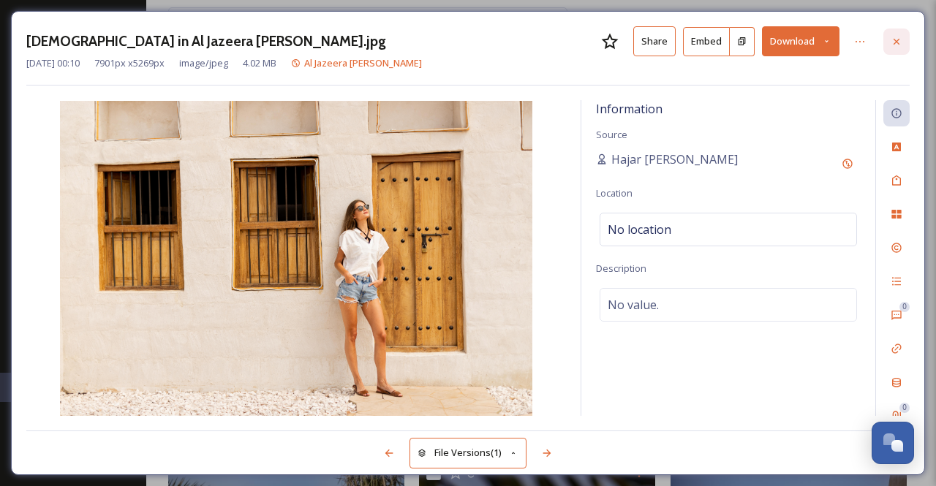
click at [896, 42] on icon at bounding box center [896, 42] width 12 height 12
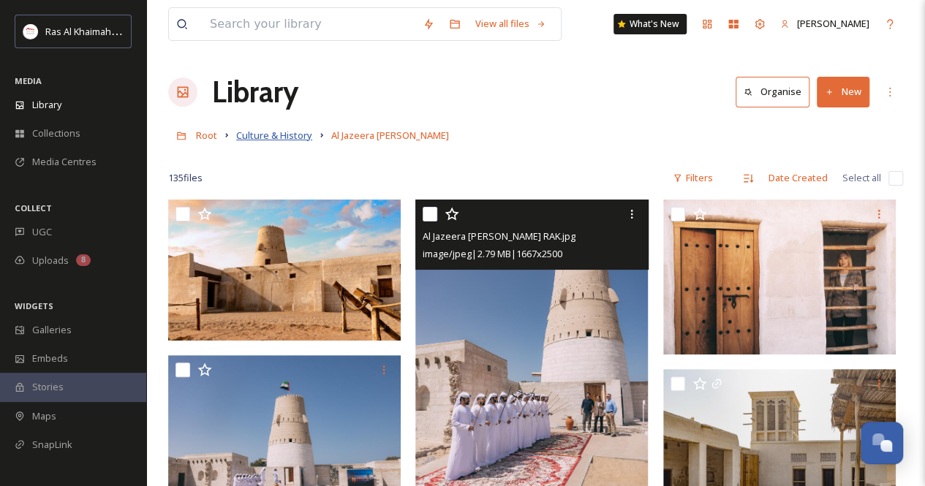
click at [292, 141] on span "Culture & History" at bounding box center [274, 135] width 76 height 13
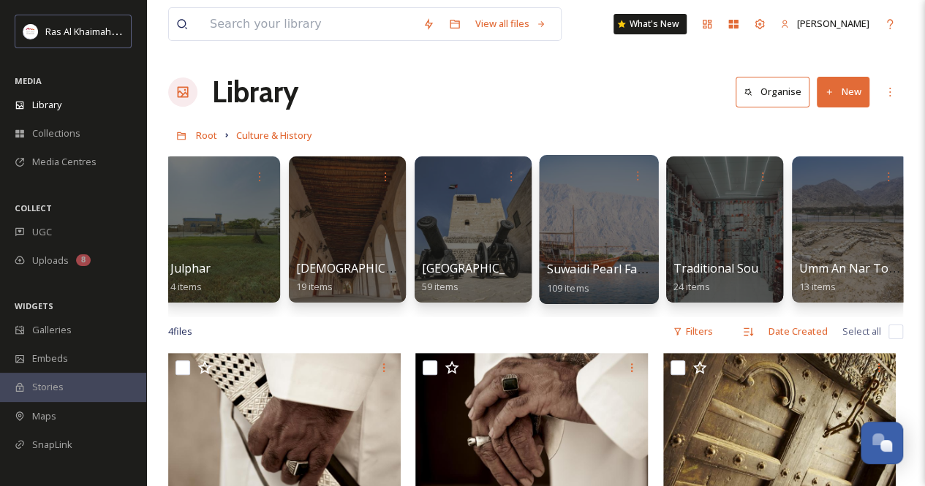
scroll to position [0, 512]
click at [580, 233] on div at bounding box center [598, 229] width 119 height 149
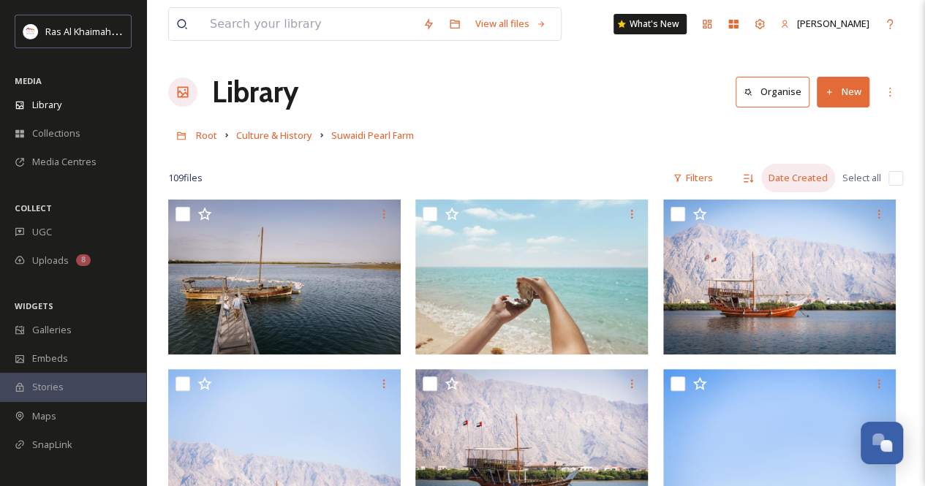
click at [813, 178] on div "Date Created" at bounding box center [798, 178] width 74 height 29
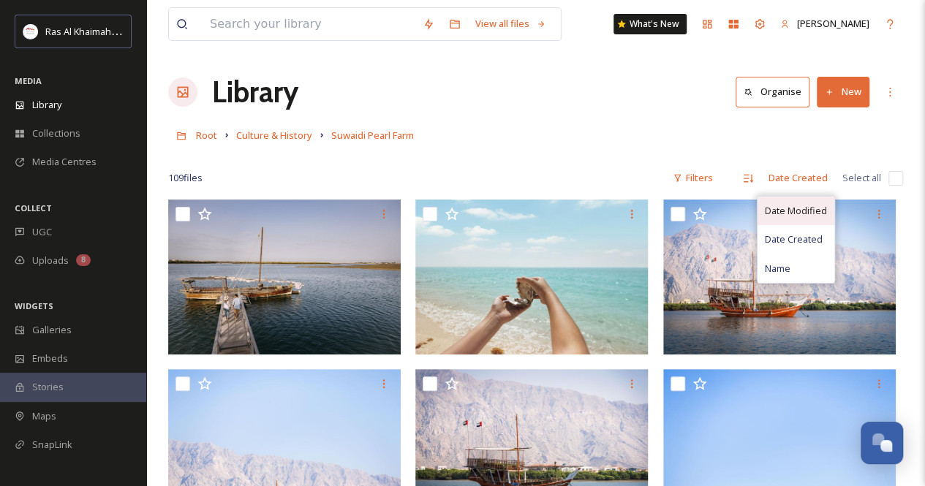
click at [810, 205] on span "Date Modified" at bounding box center [795, 211] width 62 height 14
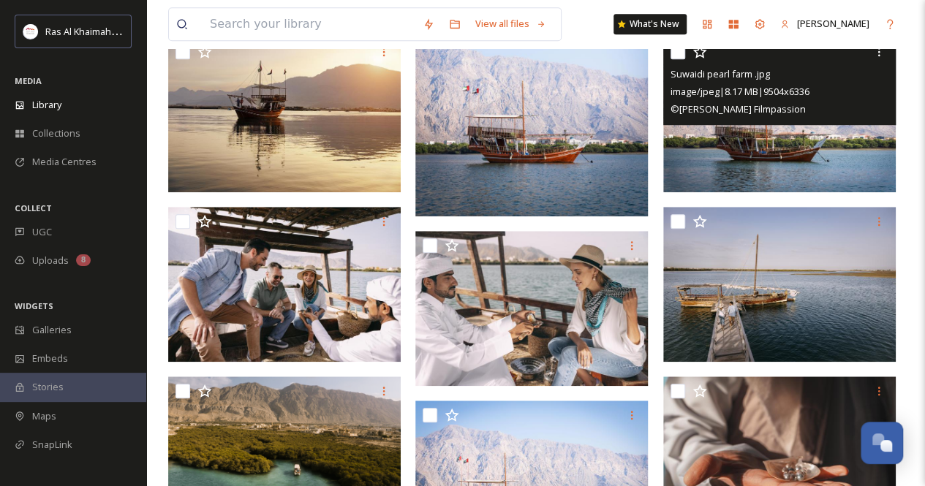
scroll to position [585, 0]
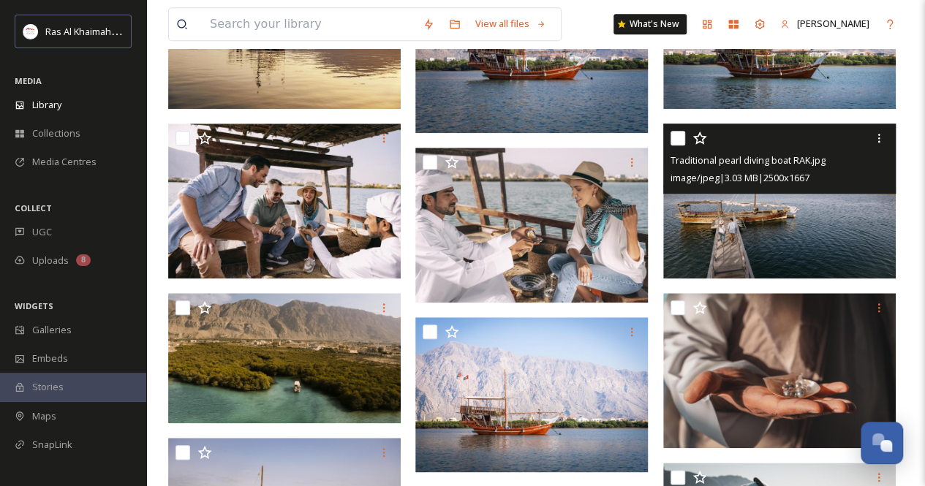
click at [765, 243] on img at bounding box center [779, 201] width 232 height 155
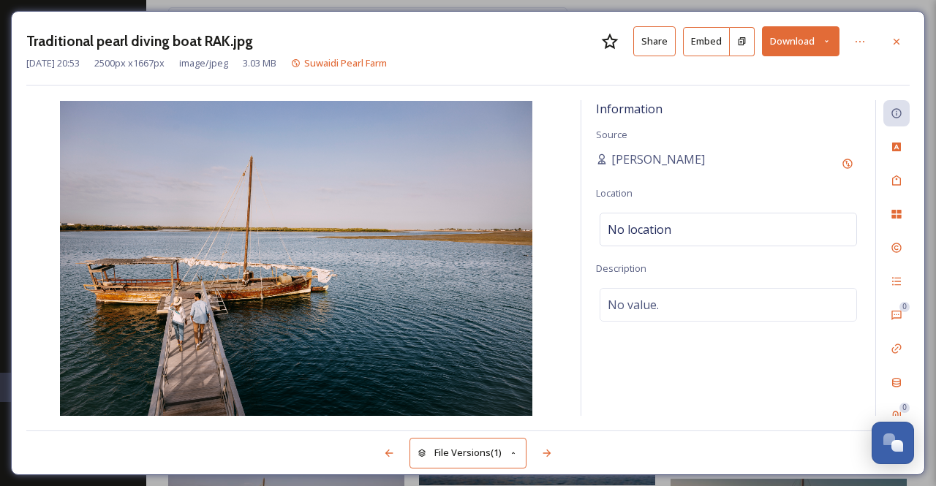
click at [898, 40] on icon at bounding box center [896, 42] width 12 height 12
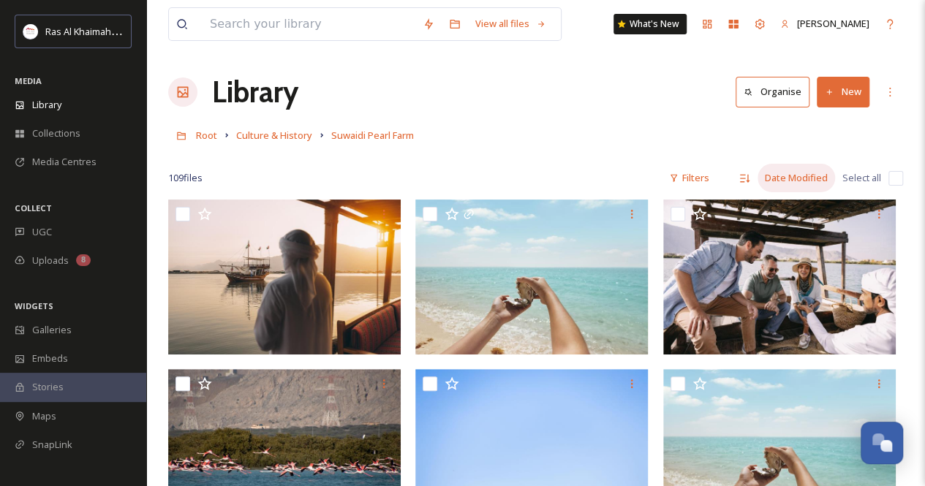
click at [788, 177] on div "Date Modified" at bounding box center [795, 178] width 77 height 29
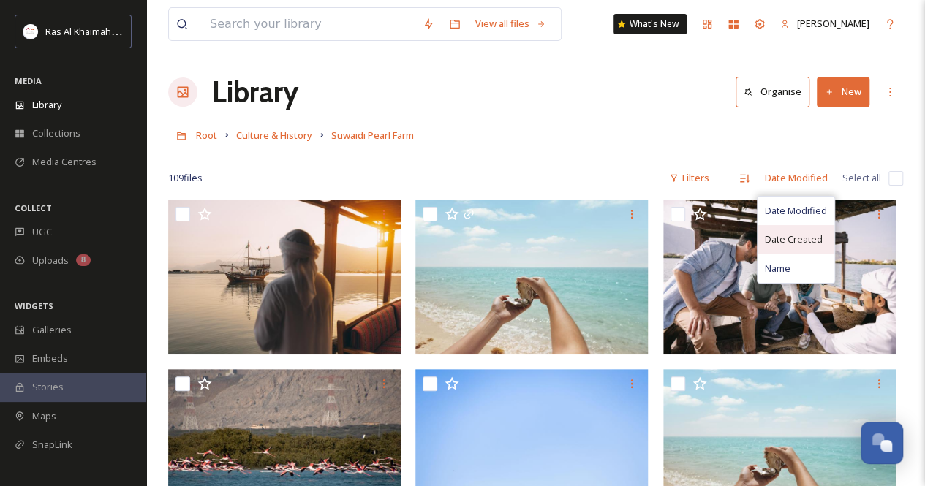
click at [785, 238] on span "Date Created" at bounding box center [793, 239] width 58 height 14
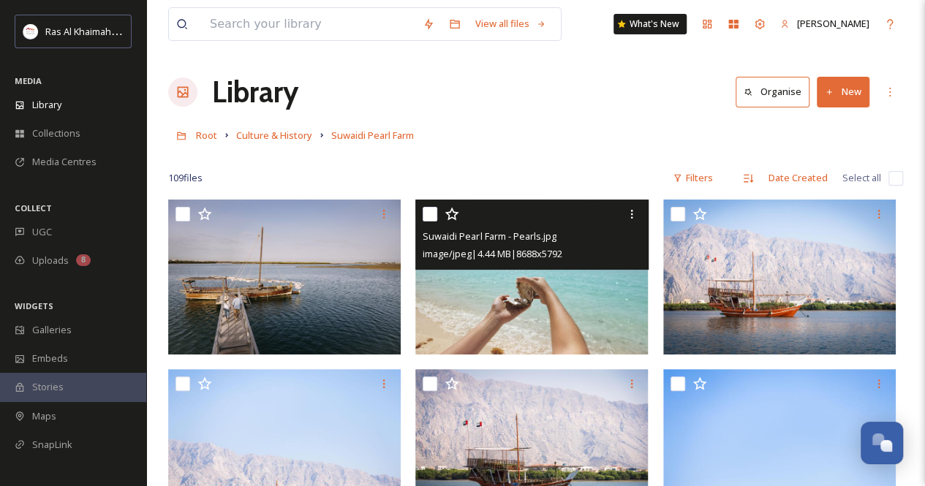
click at [568, 273] on img at bounding box center [531, 277] width 232 height 155
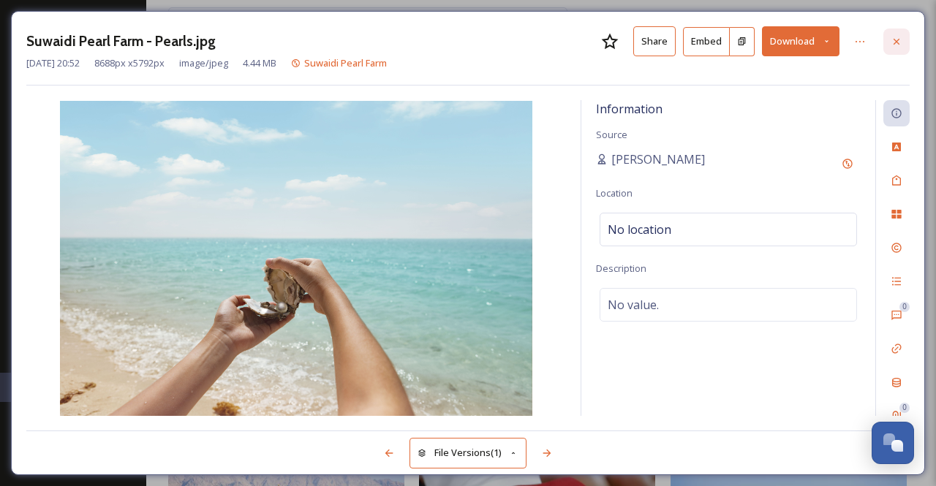
click at [899, 48] on div at bounding box center [896, 42] width 26 height 26
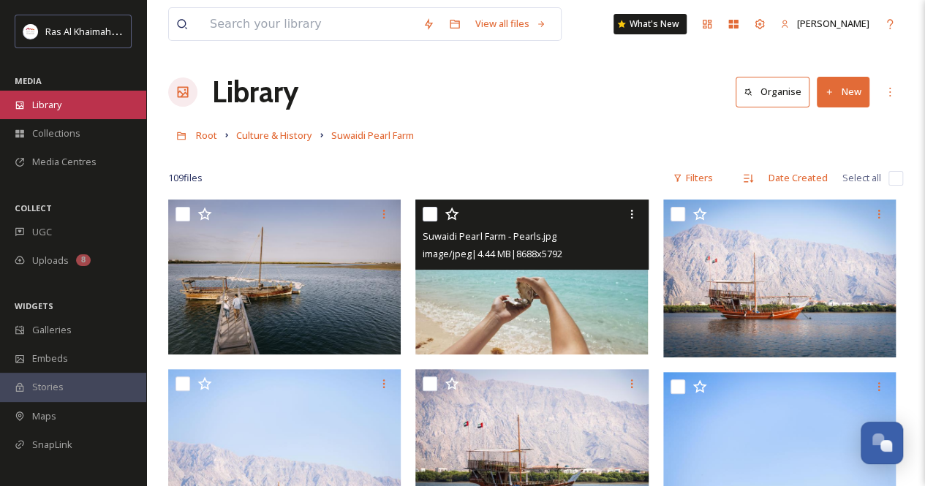
click at [79, 105] on div "Library" at bounding box center [73, 105] width 146 height 29
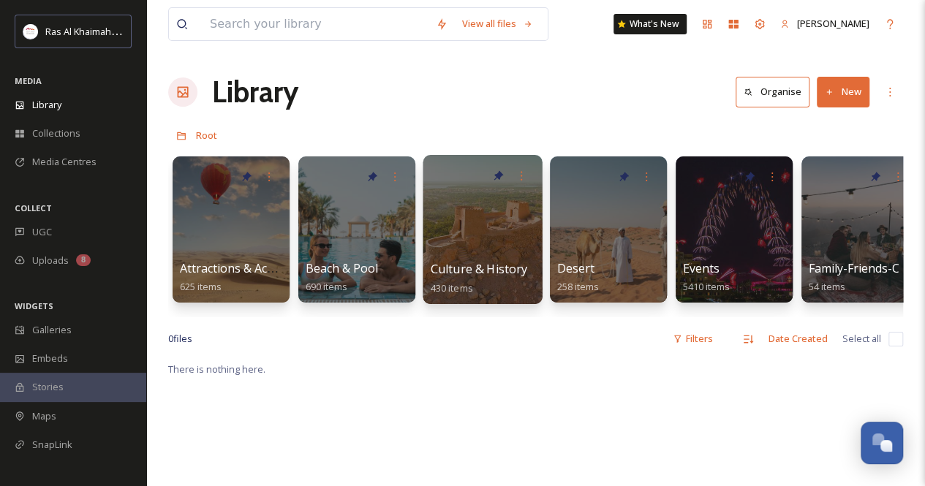
click at [490, 206] on div at bounding box center [481, 229] width 119 height 149
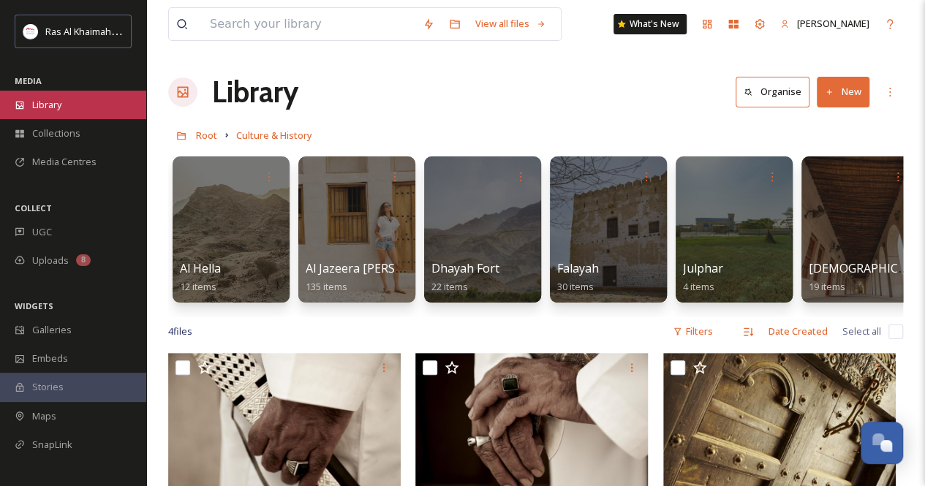
click at [53, 110] on span "Library" at bounding box center [46, 105] width 29 height 14
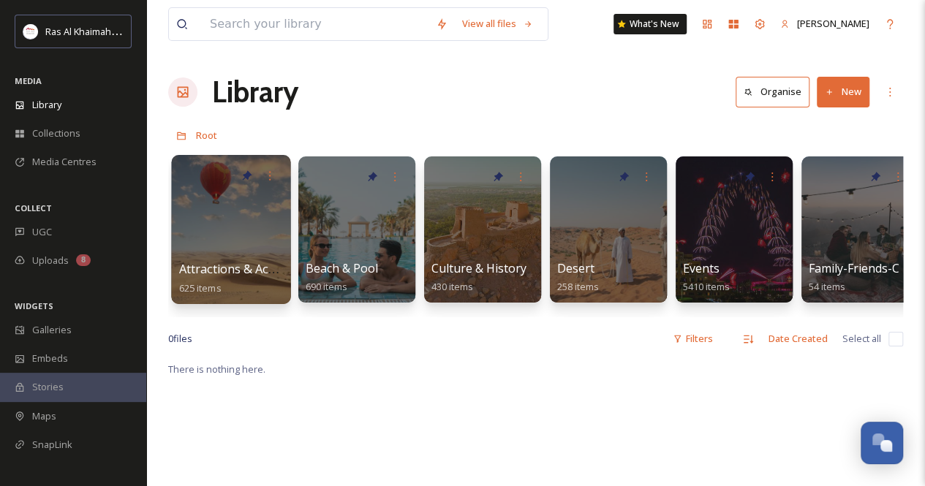
click at [244, 261] on span "Attractions & Activities" at bounding box center [241, 269] width 125 height 16
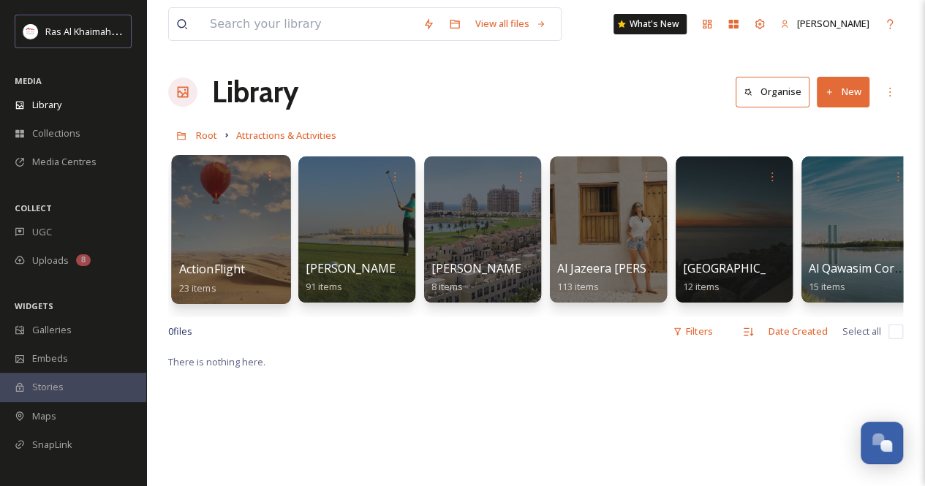
click at [252, 248] on div at bounding box center [230, 229] width 119 height 149
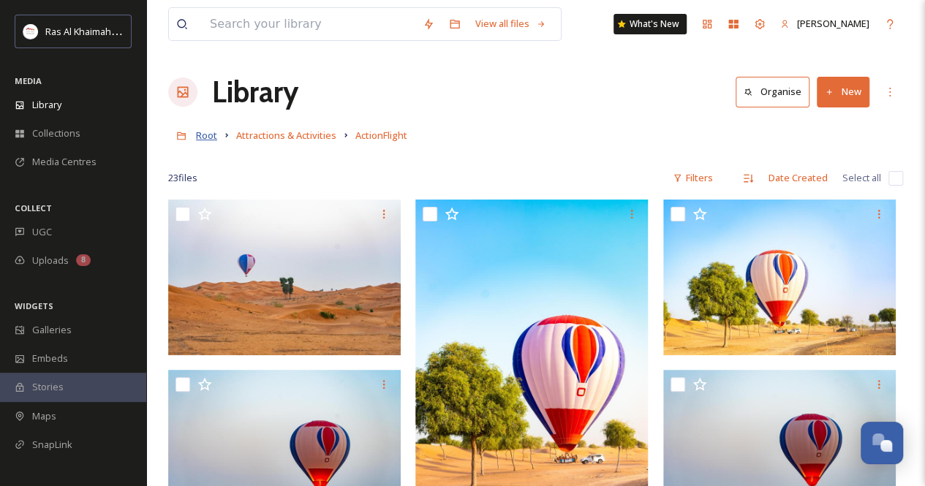
click at [210, 136] on span "Root" at bounding box center [206, 135] width 21 height 13
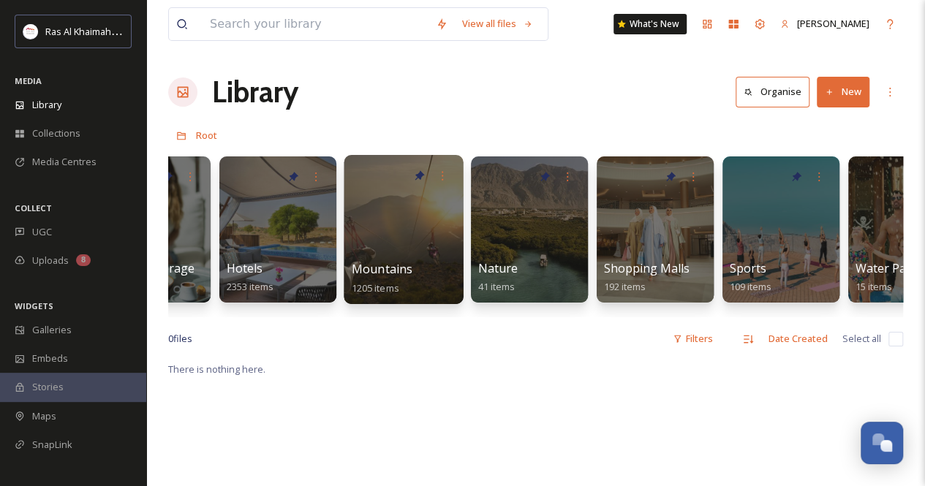
scroll to position [0, 835]
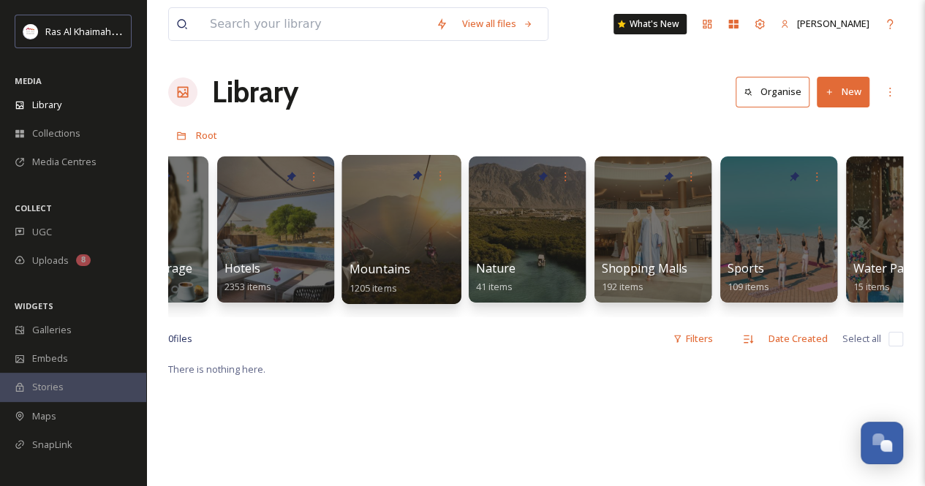
click at [403, 242] on div at bounding box center [400, 229] width 119 height 149
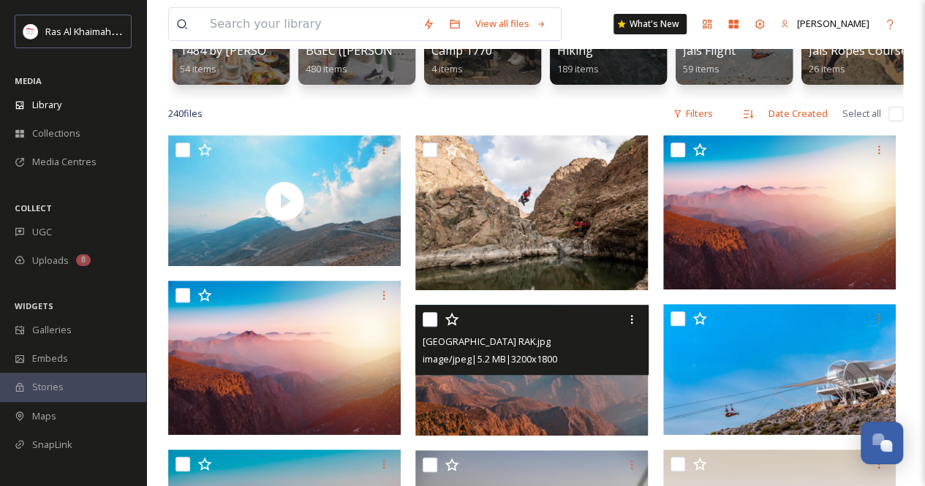
scroll to position [146, 0]
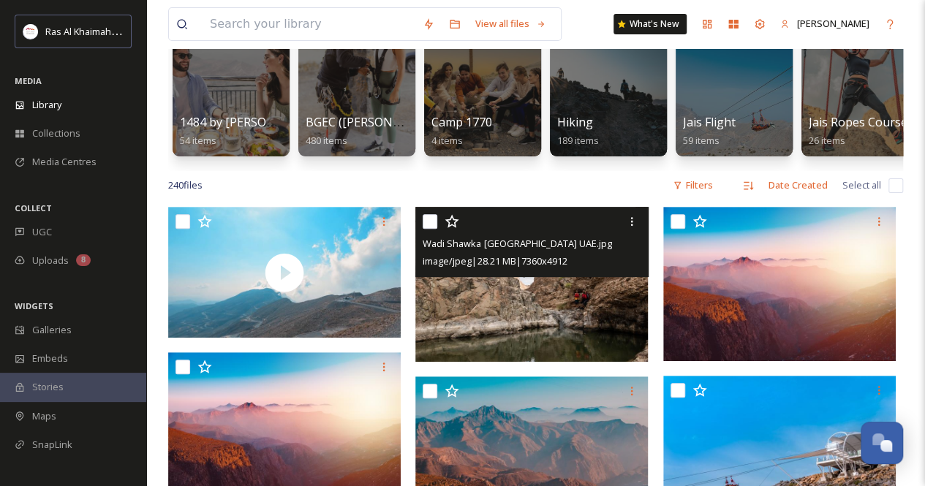
click at [583, 306] on img at bounding box center [531, 284] width 232 height 155
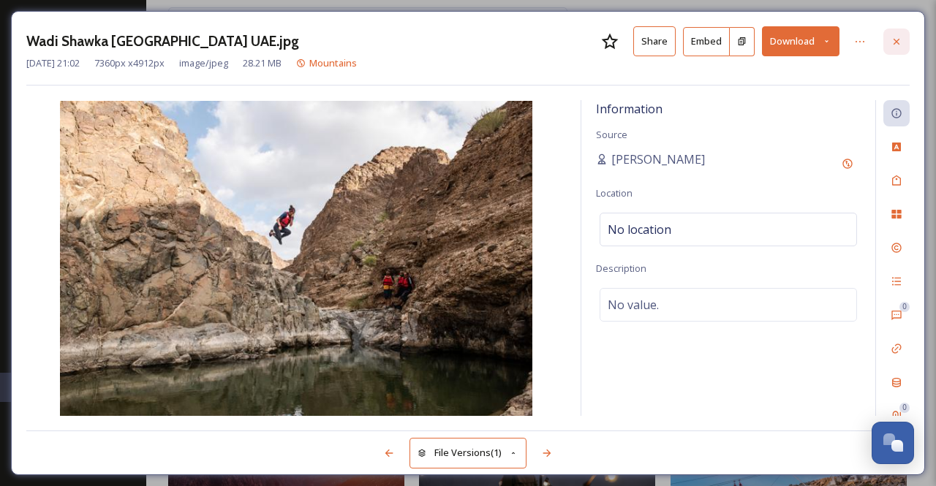
click at [900, 42] on icon at bounding box center [896, 42] width 12 height 12
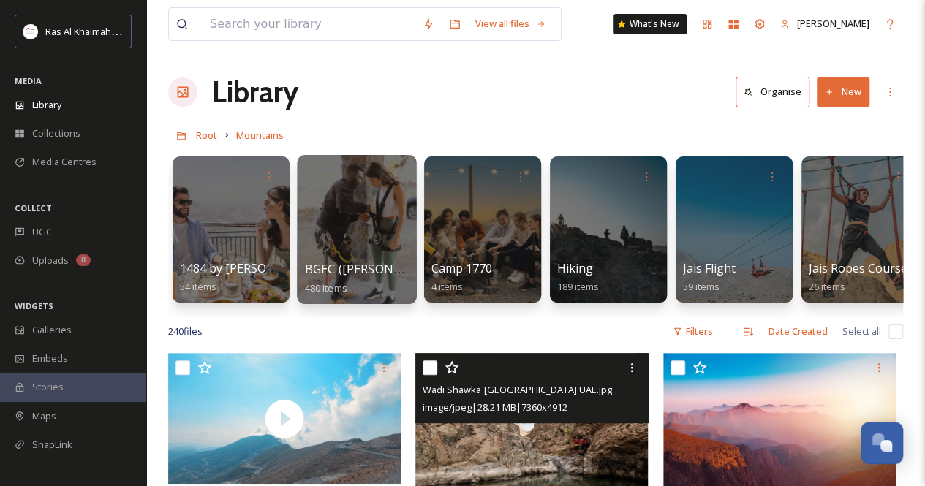
click at [371, 234] on div at bounding box center [356, 229] width 119 height 149
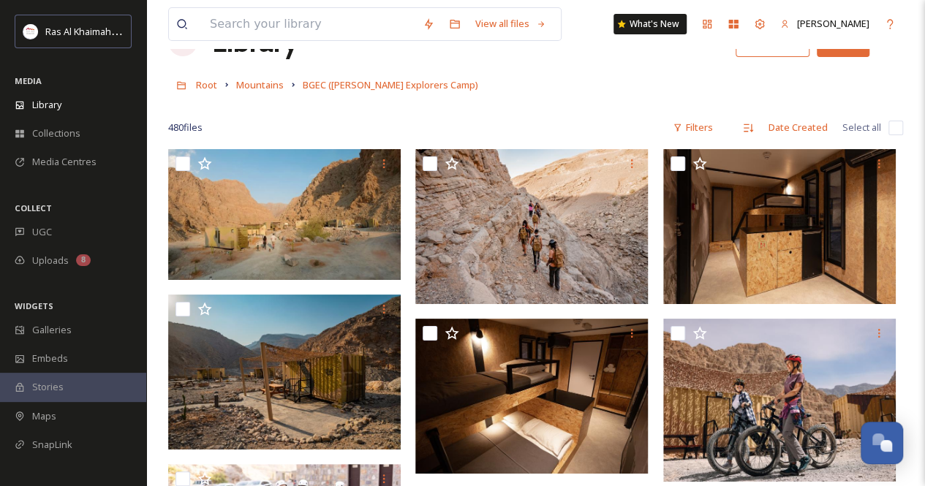
scroll to position [73, 0]
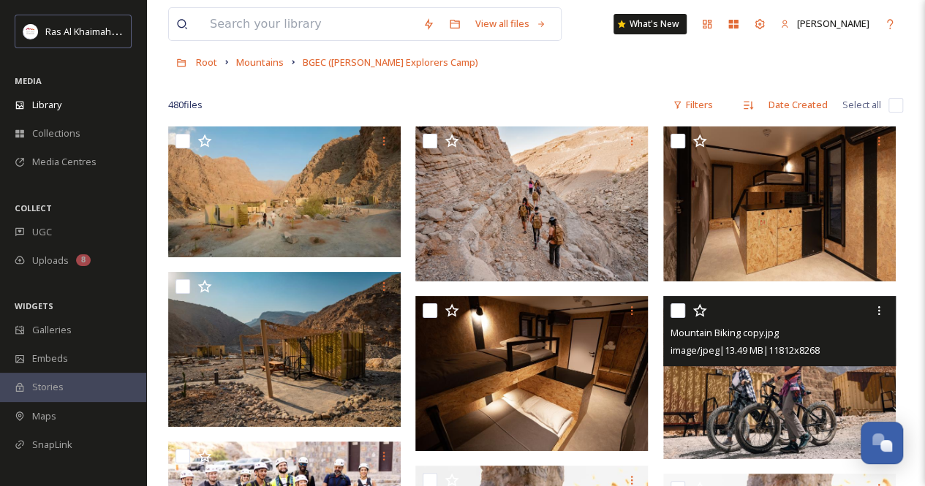
click at [814, 401] on img at bounding box center [779, 377] width 232 height 163
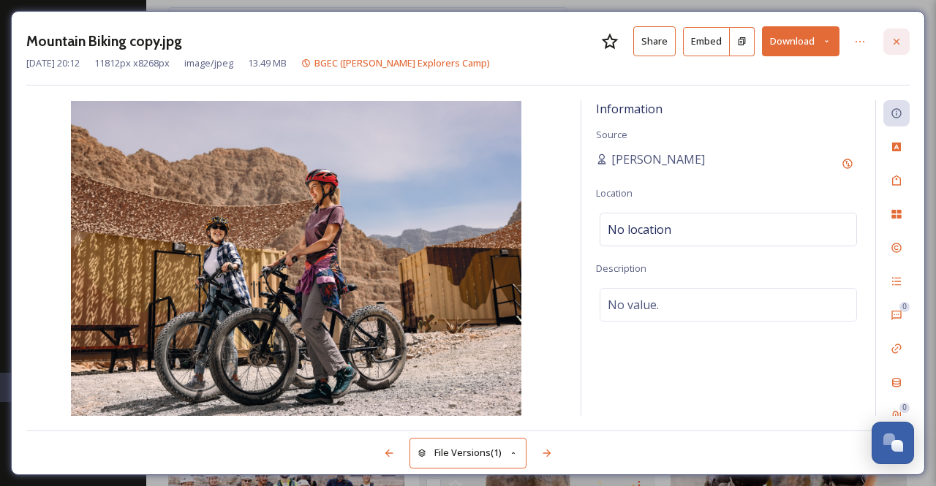
click at [895, 42] on icon at bounding box center [896, 41] width 6 height 6
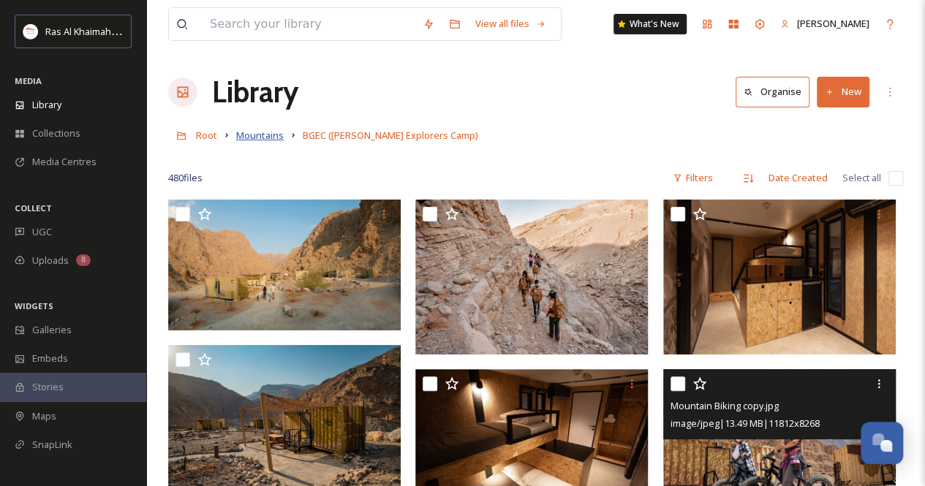
click at [267, 133] on span "Mountains" at bounding box center [260, 135] width 48 height 13
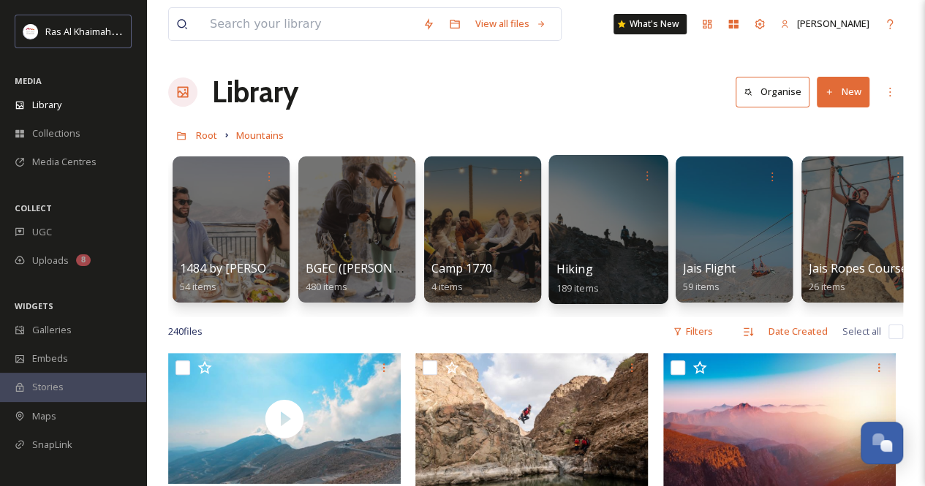
click at [580, 257] on div at bounding box center [607, 229] width 119 height 149
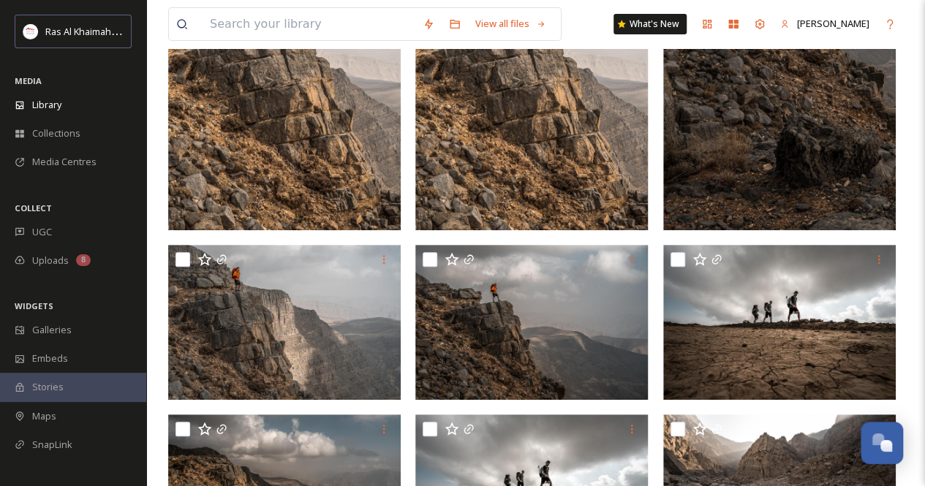
scroll to position [2923, 0]
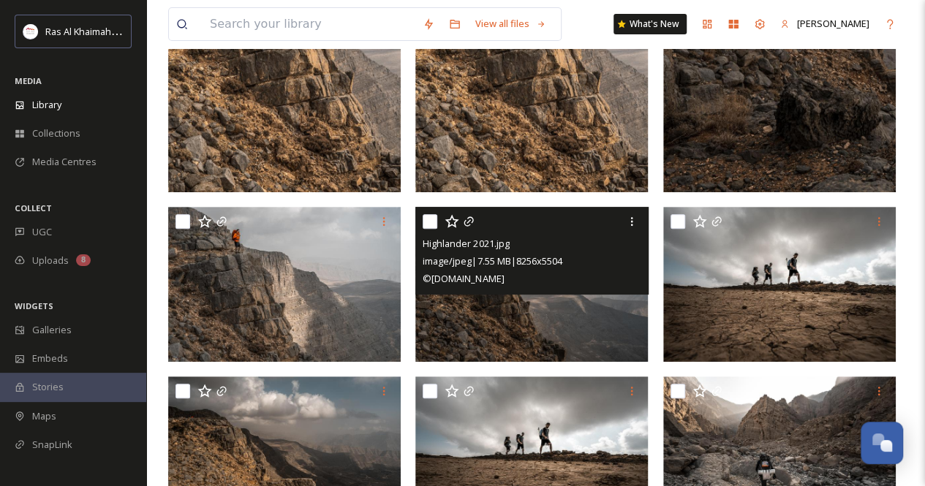
click at [550, 330] on img at bounding box center [531, 284] width 232 height 155
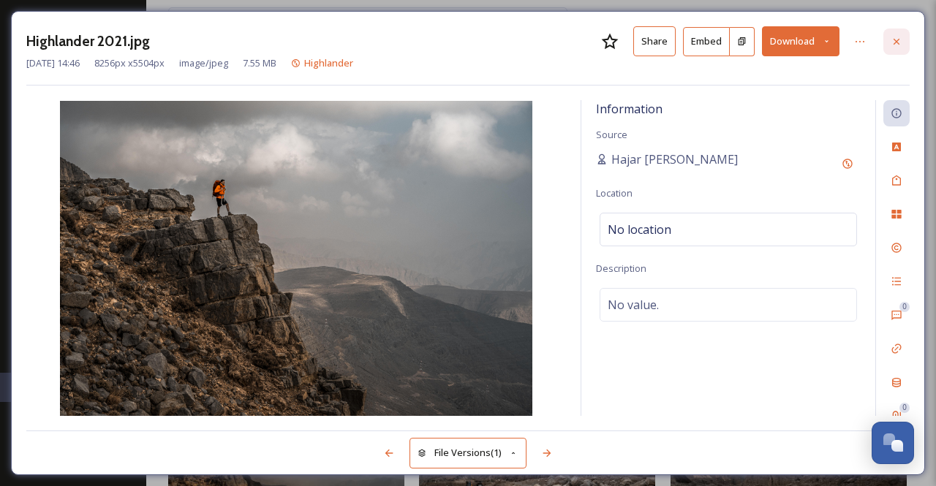
click at [902, 39] on icon at bounding box center [896, 42] width 12 height 12
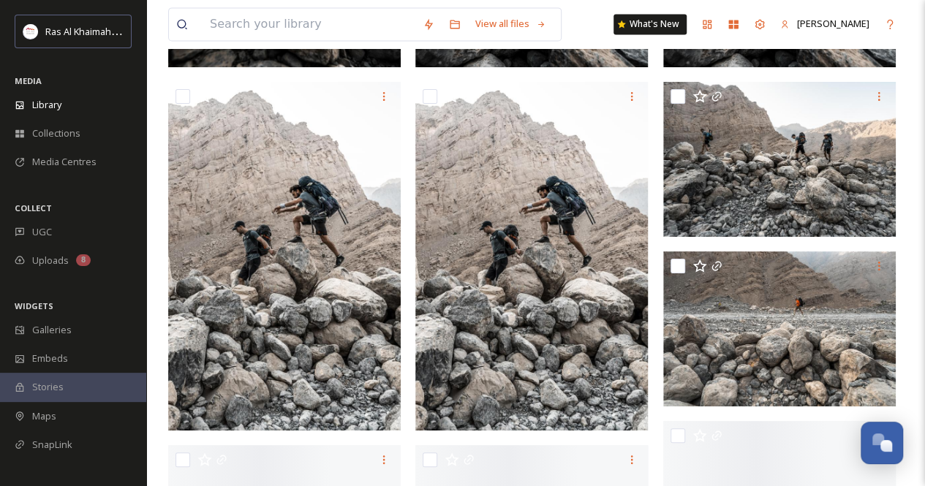
scroll to position [3904, 0]
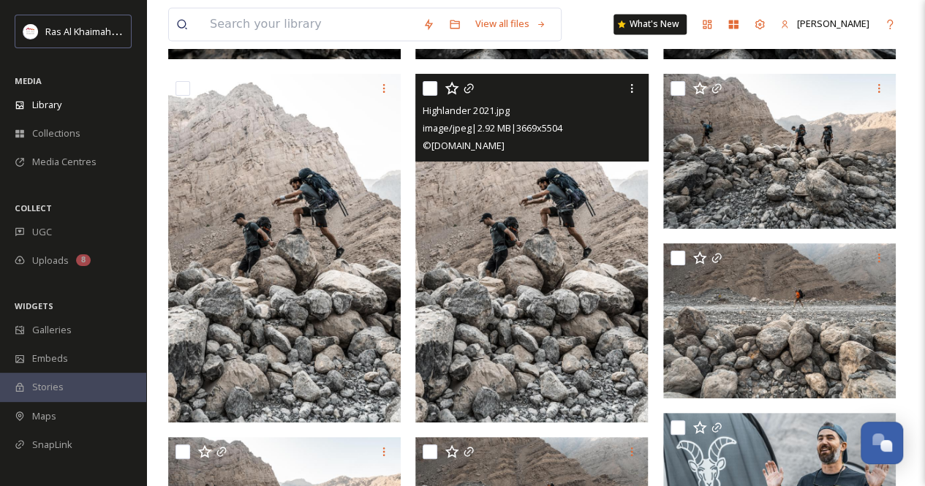
click at [580, 274] on img at bounding box center [531, 248] width 232 height 349
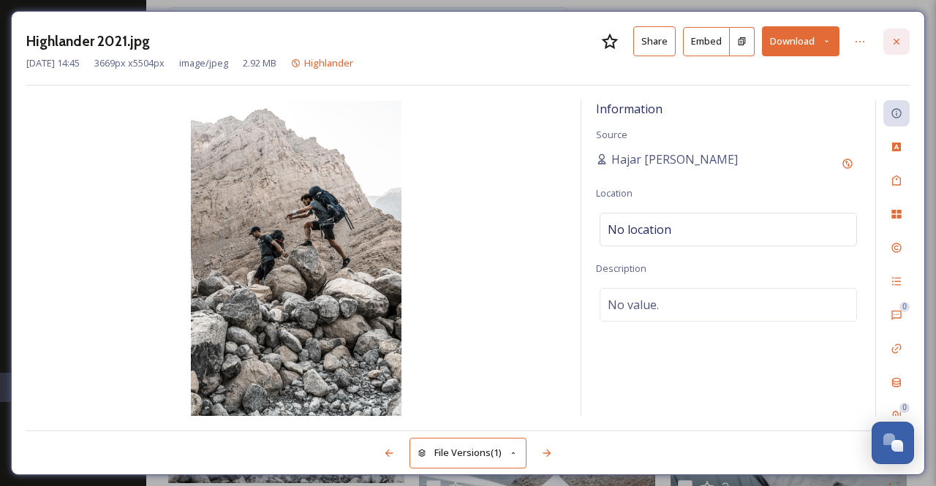
click at [893, 42] on icon at bounding box center [896, 42] width 12 height 12
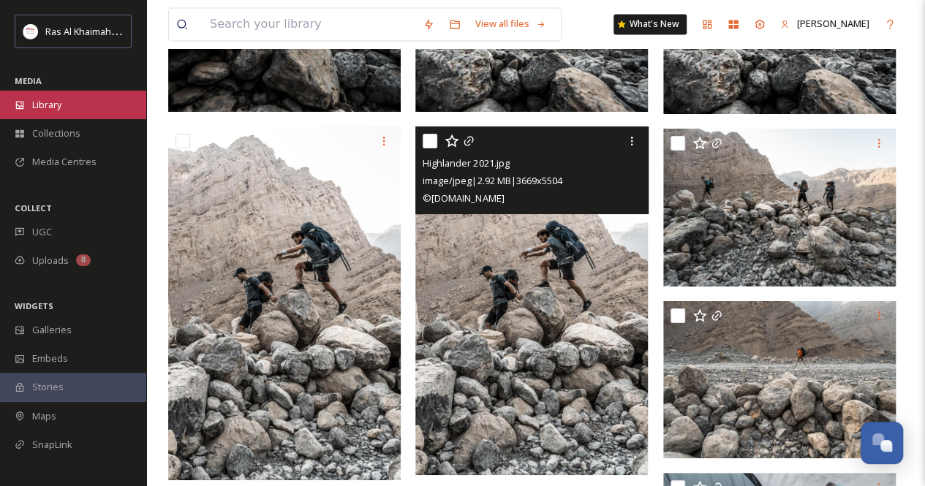
click at [63, 102] on div "Library" at bounding box center [73, 105] width 146 height 29
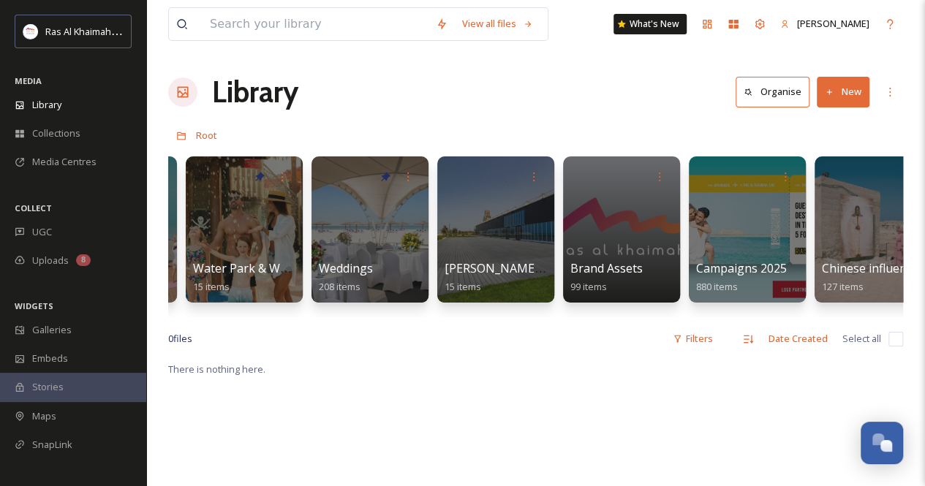
scroll to position [0, 1620]
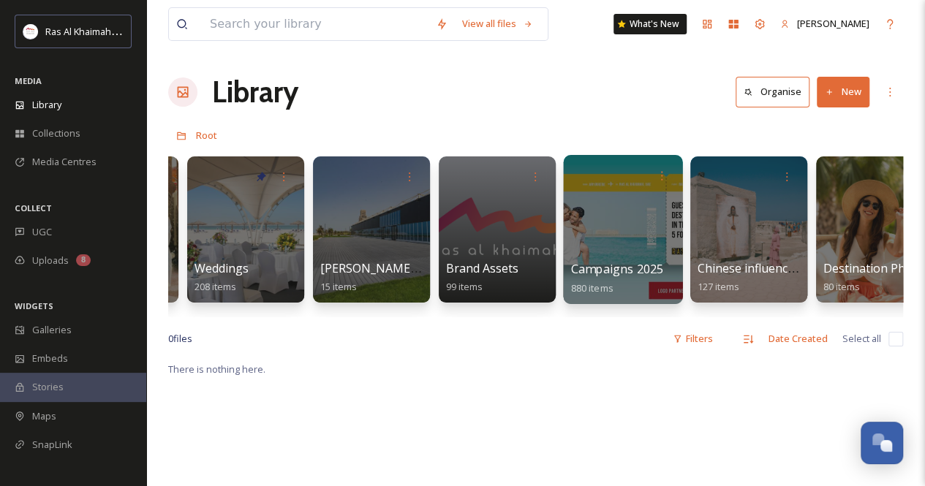
click at [614, 253] on div at bounding box center [622, 229] width 119 height 149
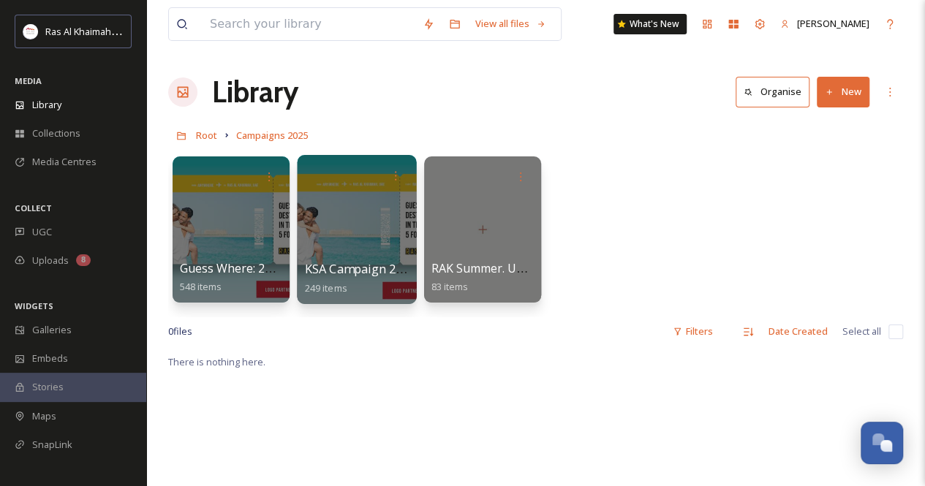
click at [345, 250] on div at bounding box center [356, 229] width 119 height 149
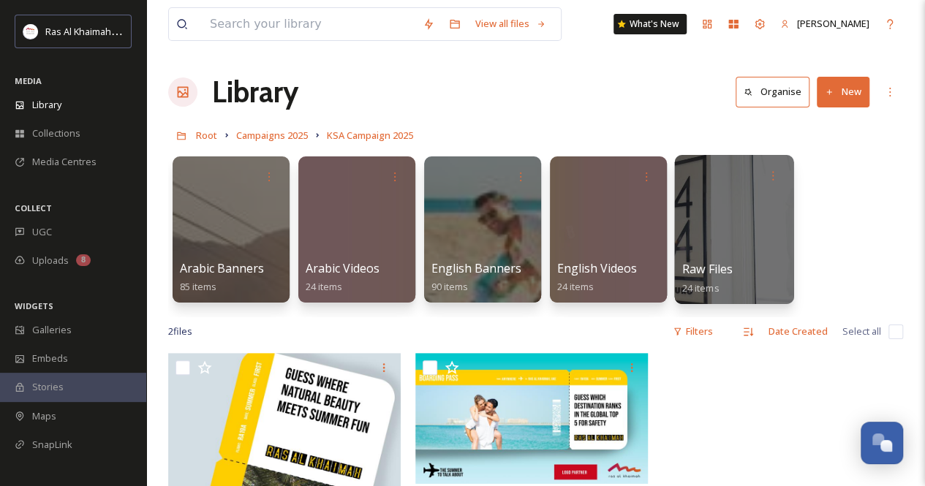
click at [735, 232] on div at bounding box center [733, 229] width 119 height 149
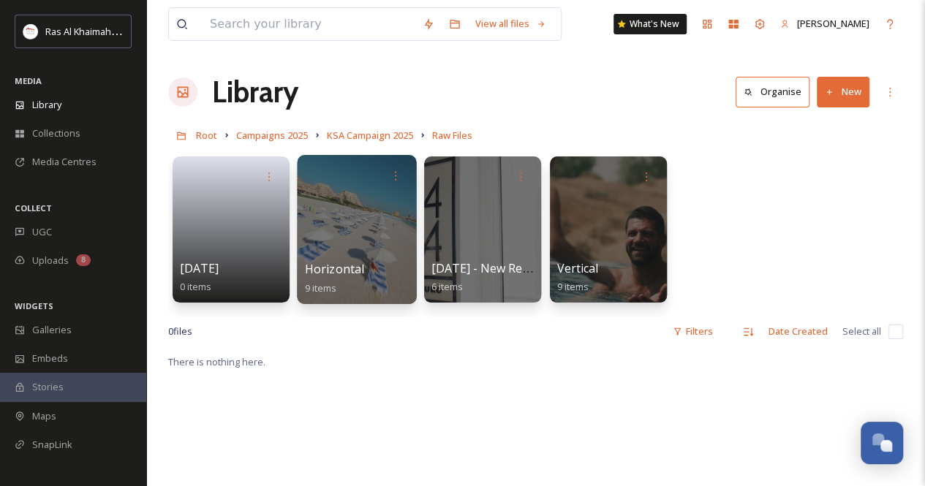
click at [360, 235] on div at bounding box center [356, 229] width 119 height 149
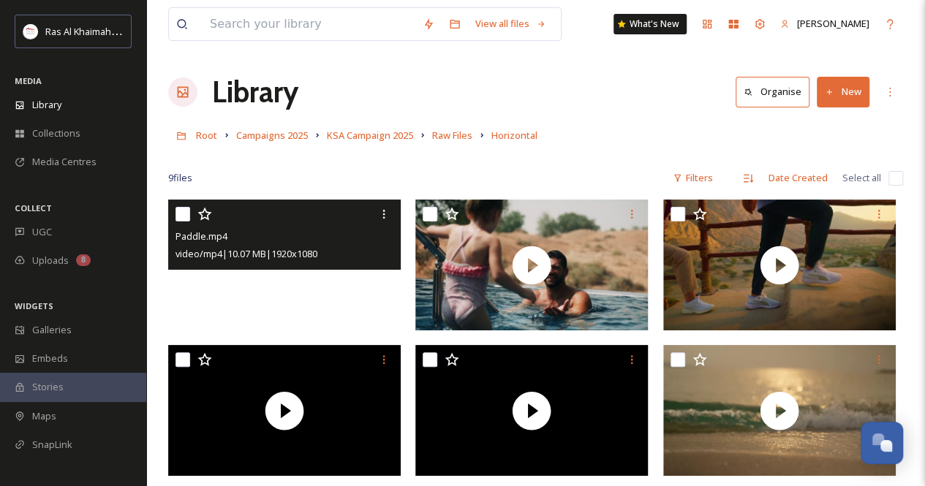
click at [329, 312] on video "Paddle.mp4" at bounding box center [284, 265] width 232 height 131
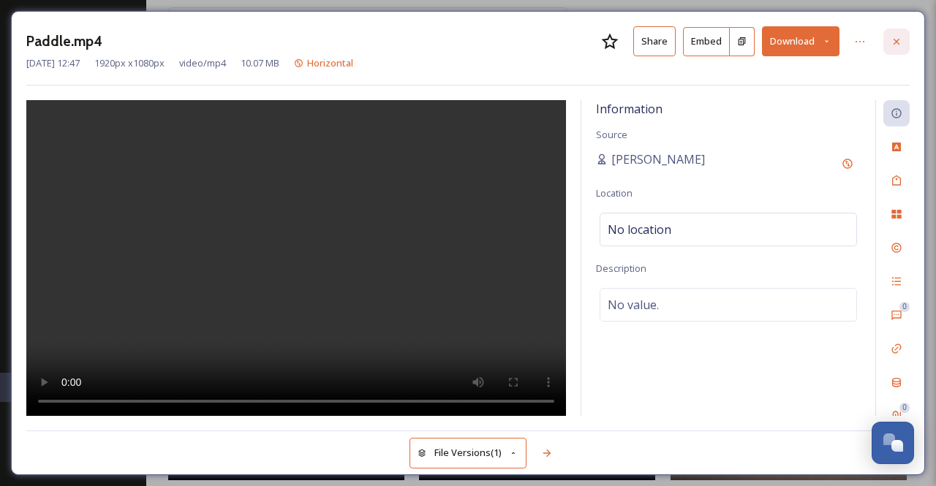
click at [896, 44] on icon at bounding box center [896, 42] width 12 height 12
